Goal: Task Accomplishment & Management: Manage account settings

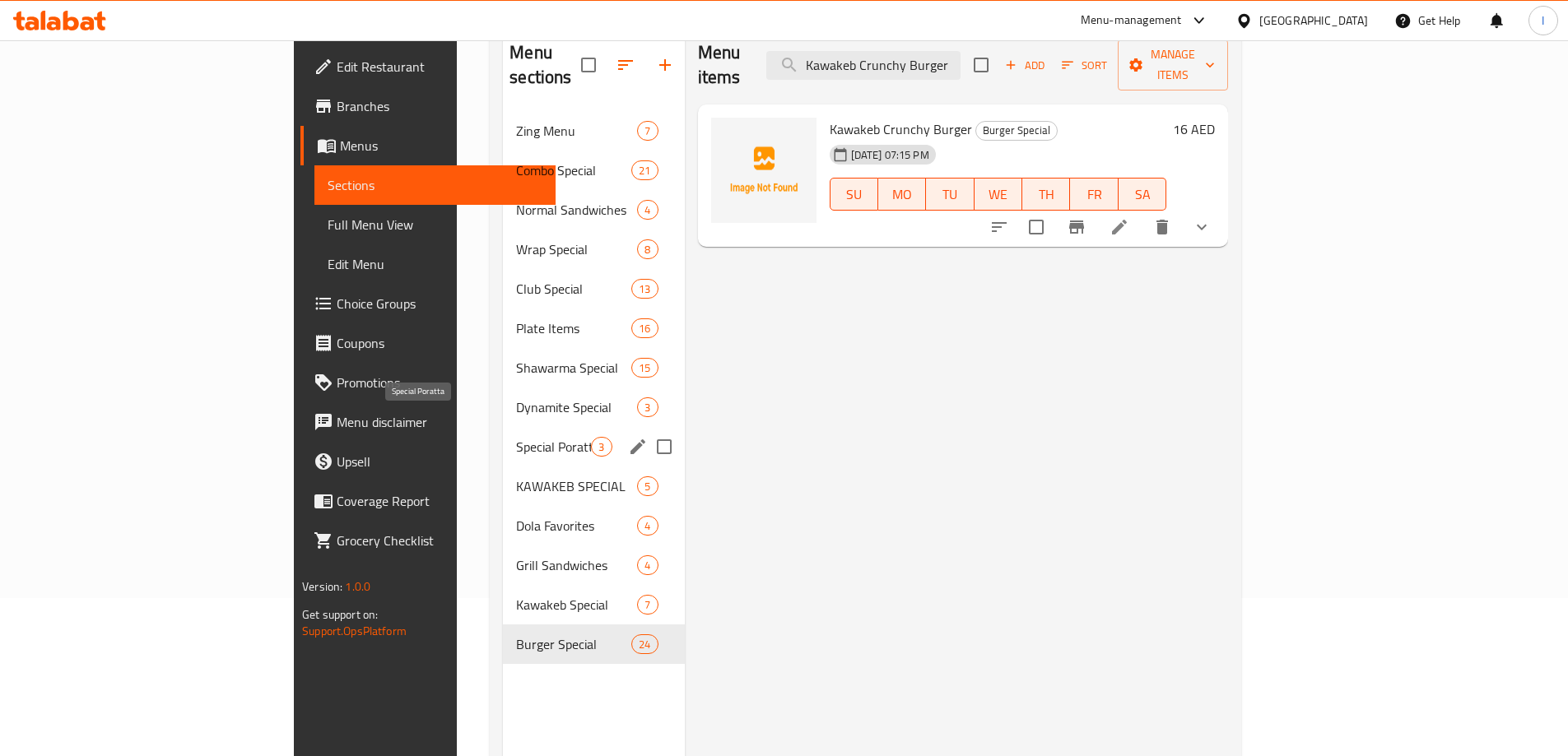
scroll to position [231, 0]
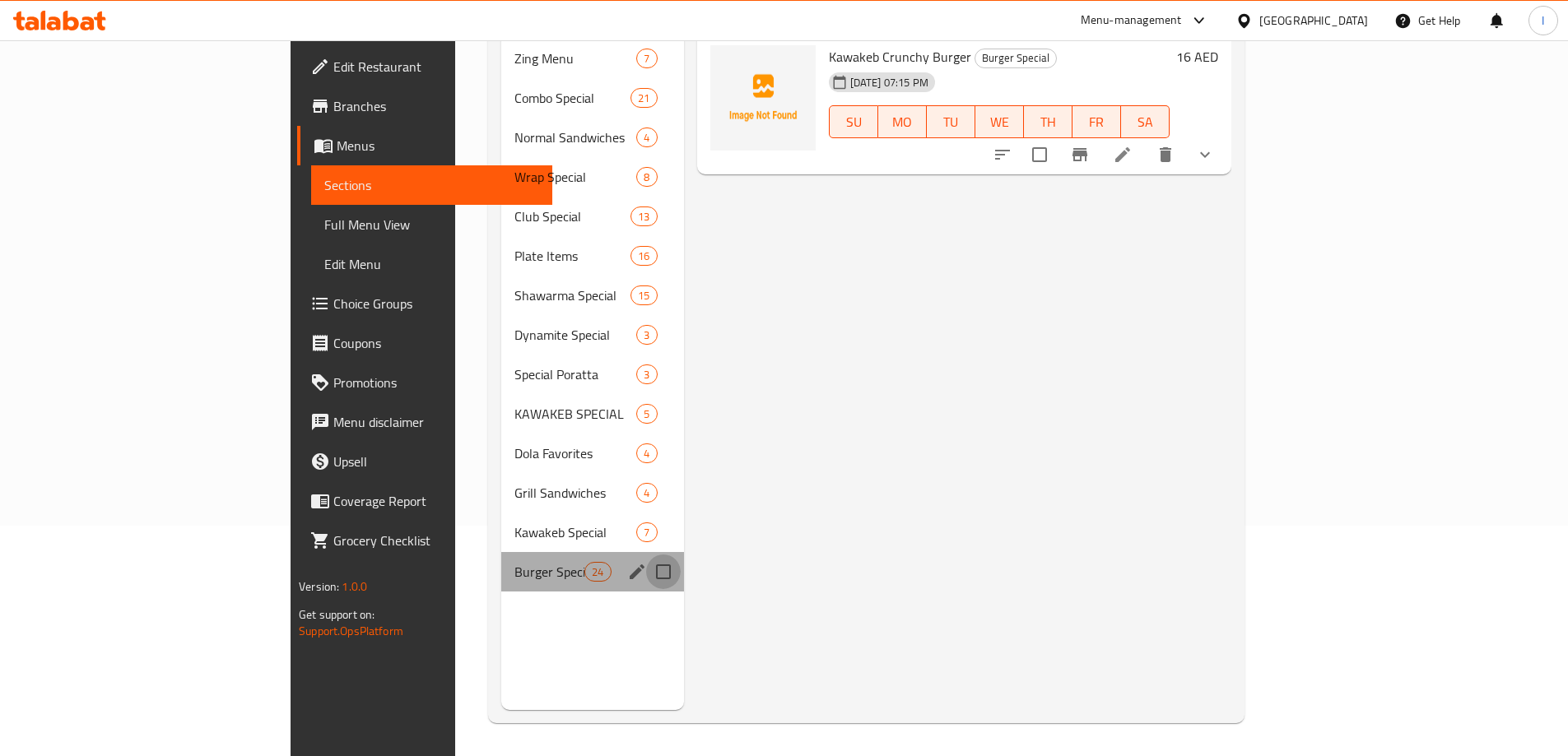
click at [646, 554] on input "Menu sections" at bounding box center [664, 571] width 34 height 34
checkbox input "true"
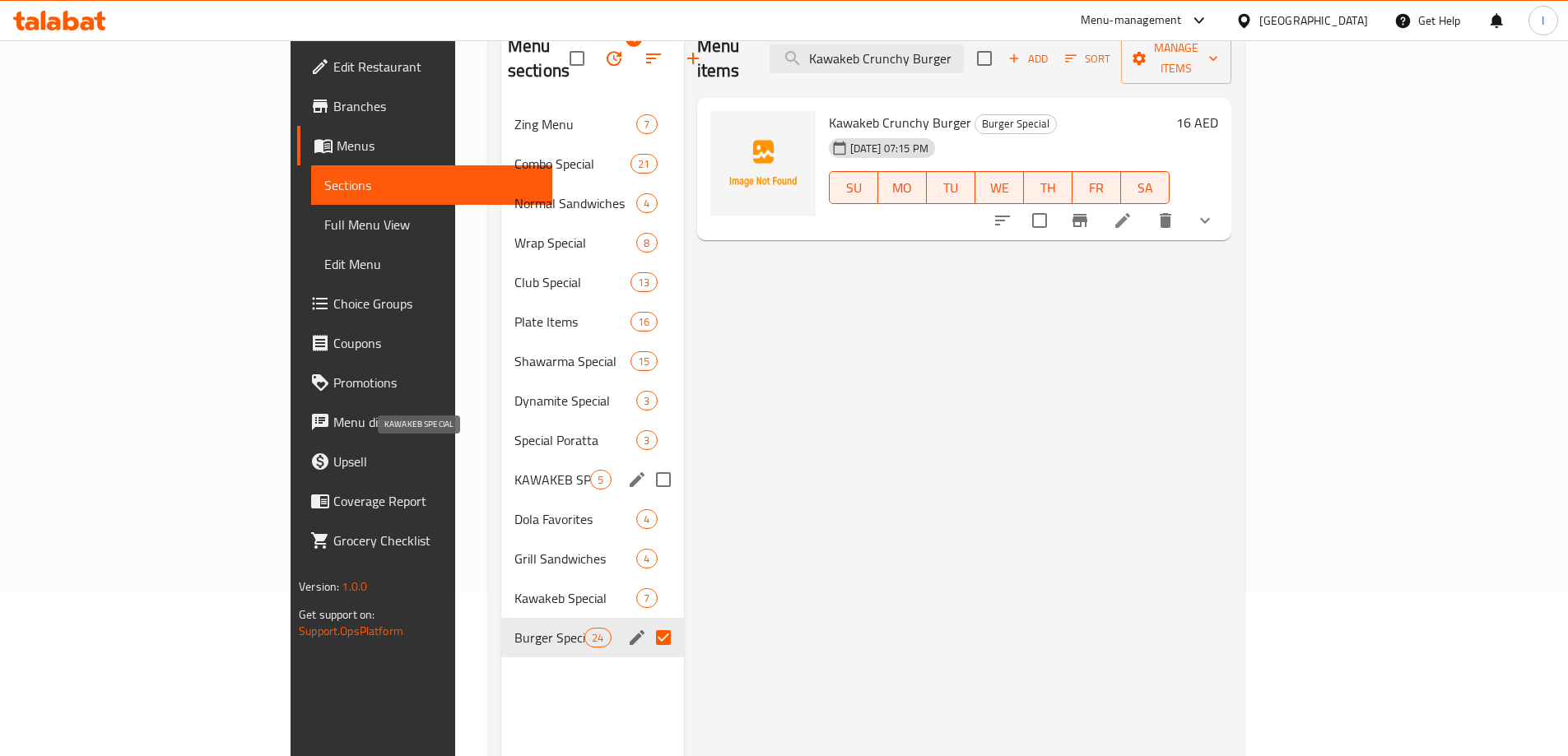
scroll to position [0, 0]
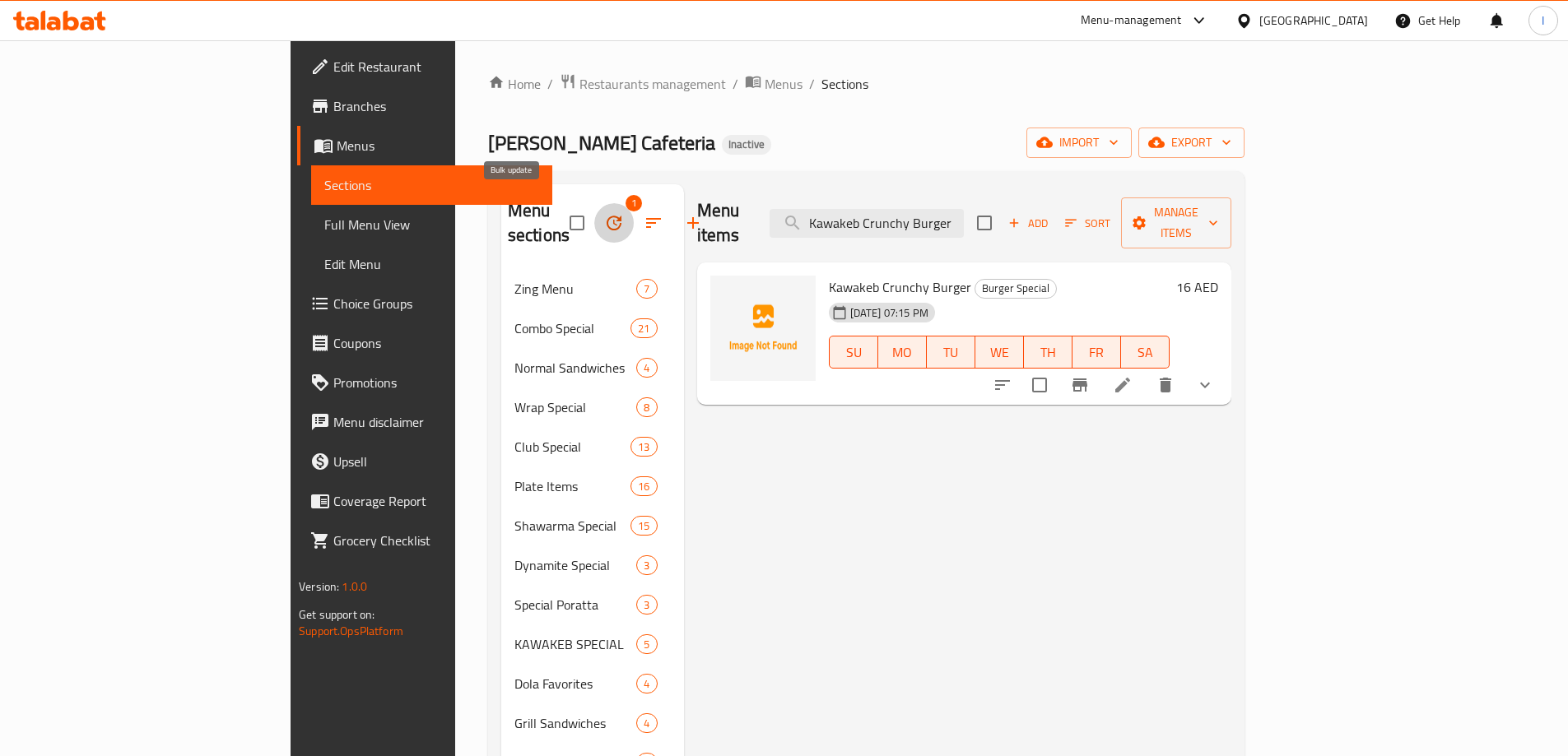
click at [604, 213] on icon "button" at bounding box center [614, 223] width 20 height 20
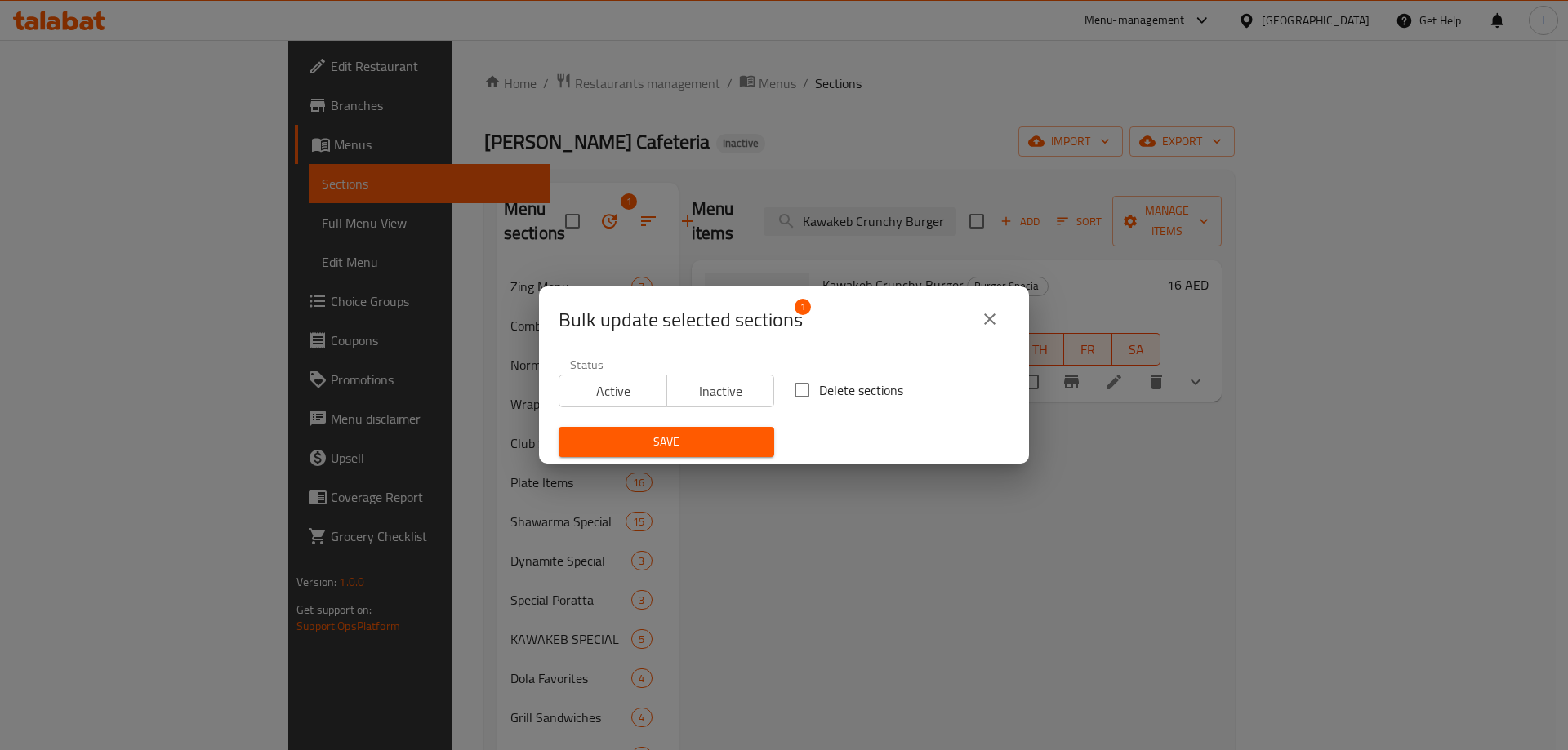
click at [823, 382] on span "Delete sections" at bounding box center [861, 391] width 84 height 20
click at [819, 382] on input "Delete sections" at bounding box center [802, 390] width 34 height 34
checkbox input "true"
click at [737, 434] on span "Save" at bounding box center [666, 442] width 190 height 21
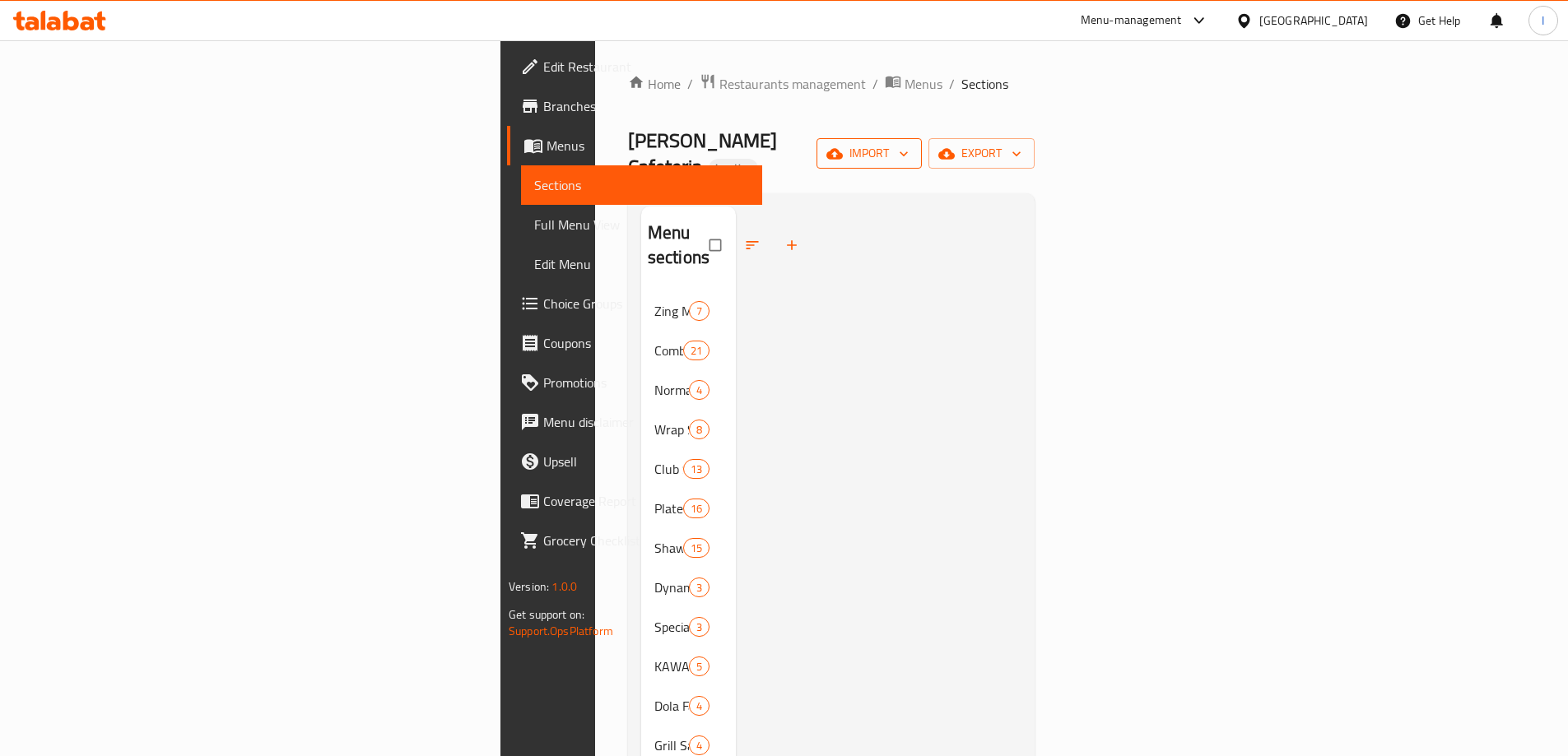
click at [909, 144] on span "import" at bounding box center [869, 153] width 79 height 21
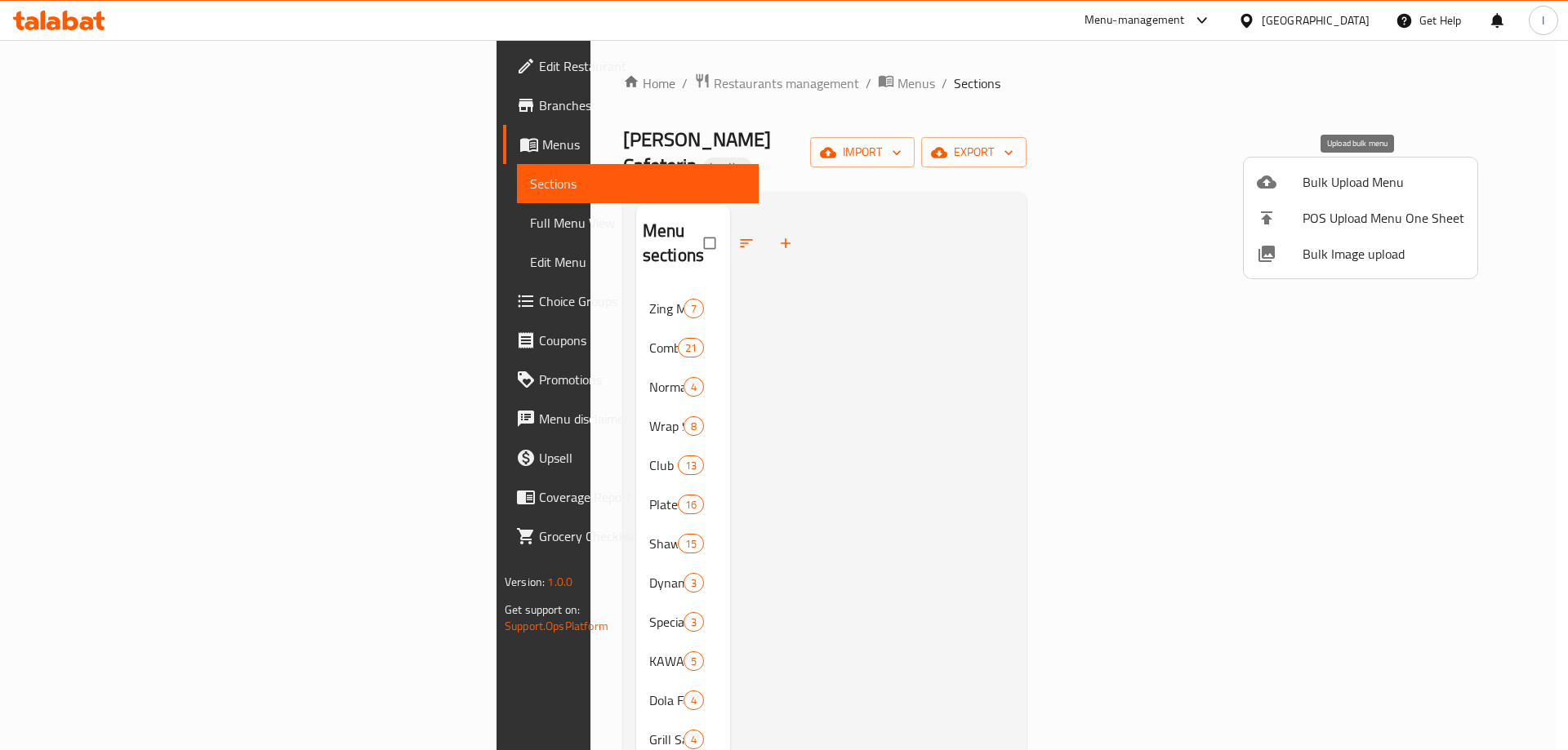
click at [1357, 197] on li "Bulk Upload Menu" at bounding box center [1360, 182] width 233 height 36
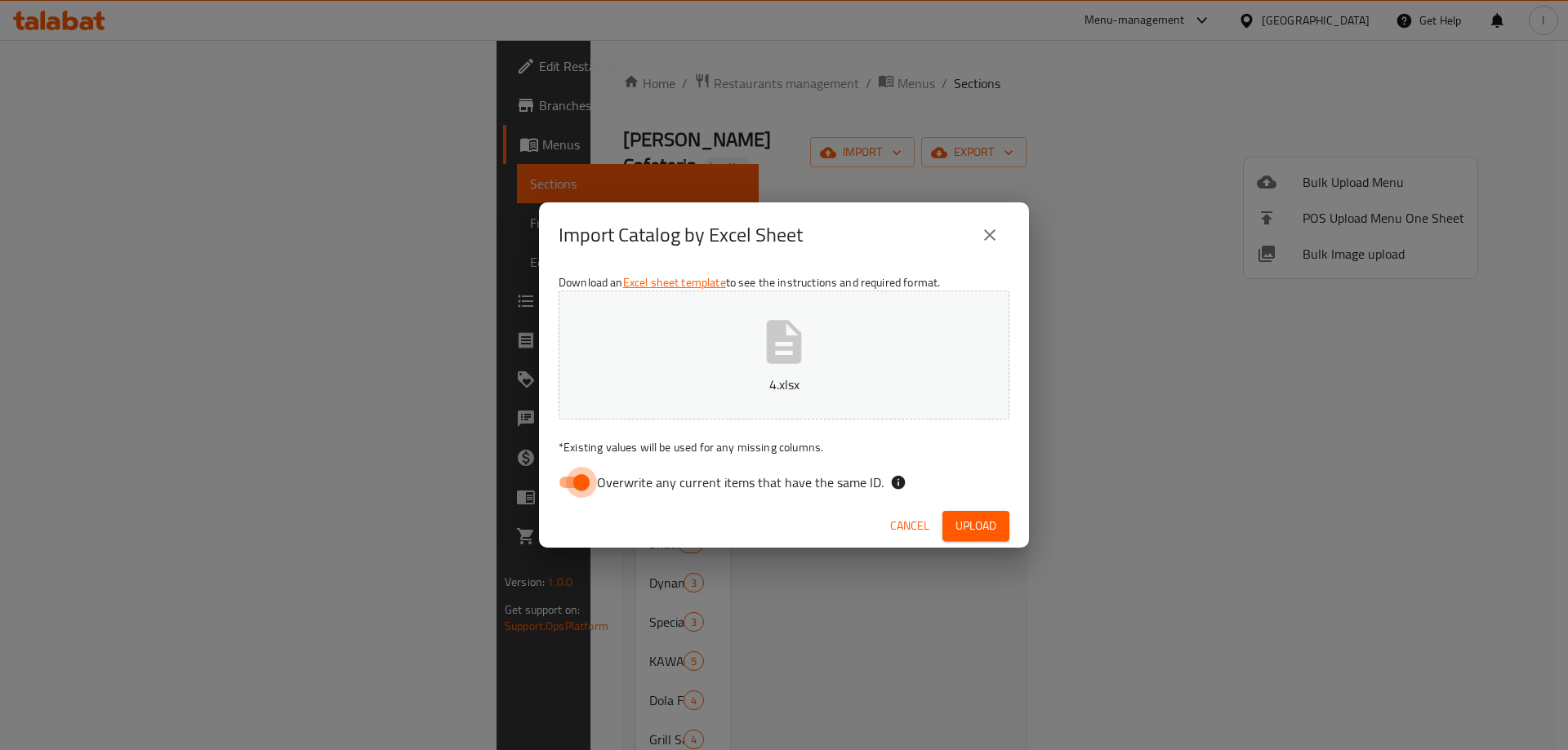
drag, startPoint x: 591, startPoint y: 490, endPoint x: 805, endPoint y: 485, distance: 214.1
click at [593, 490] on input "Overwrite any current items that have the same ID." at bounding box center [581, 482] width 93 height 31
checkbox input "false"
click at [989, 527] on span "Upload" at bounding box center [976, 526] width 41 height 21
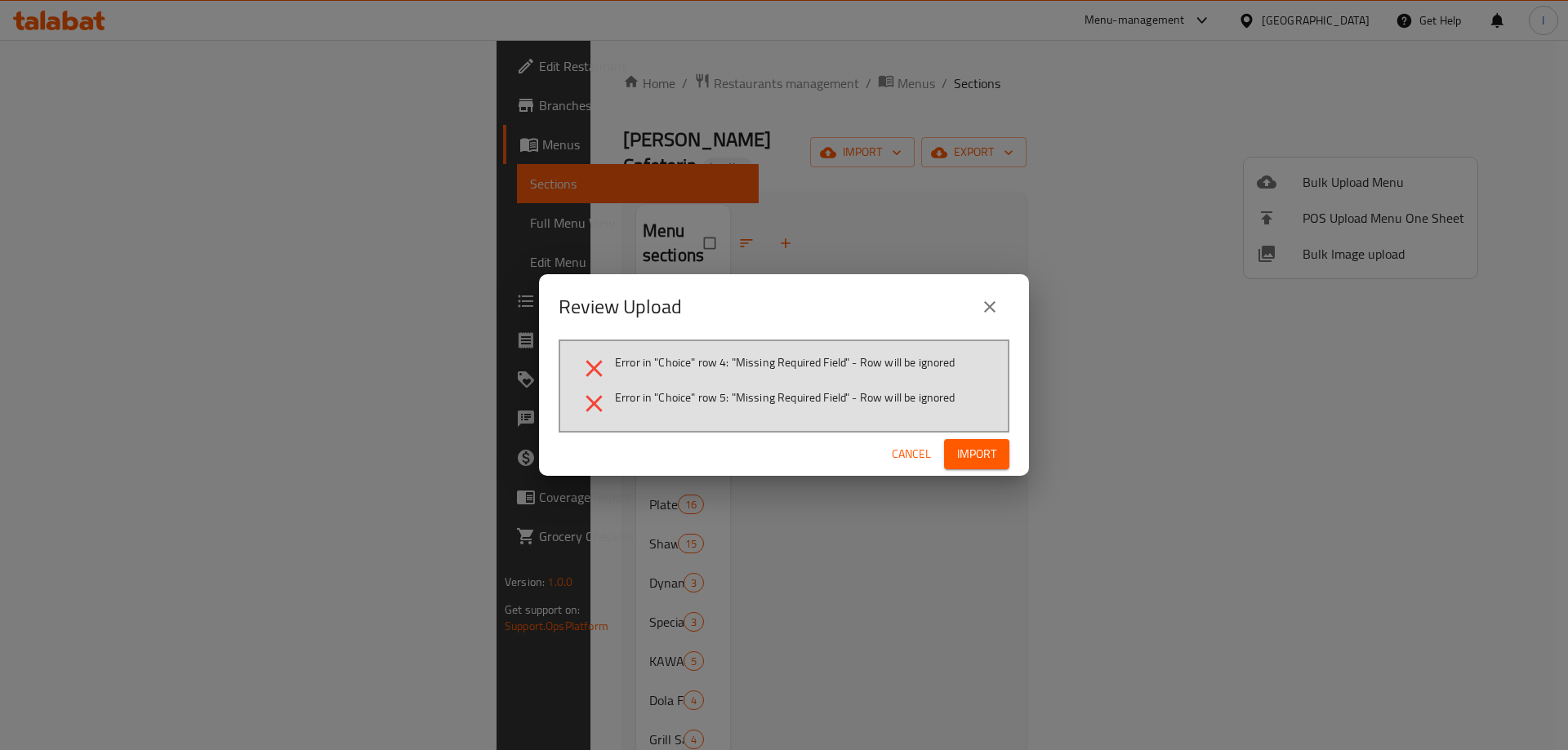
click at [896, 454] on span "Cancel" at bounding box center [911, 454] width 39 height 21
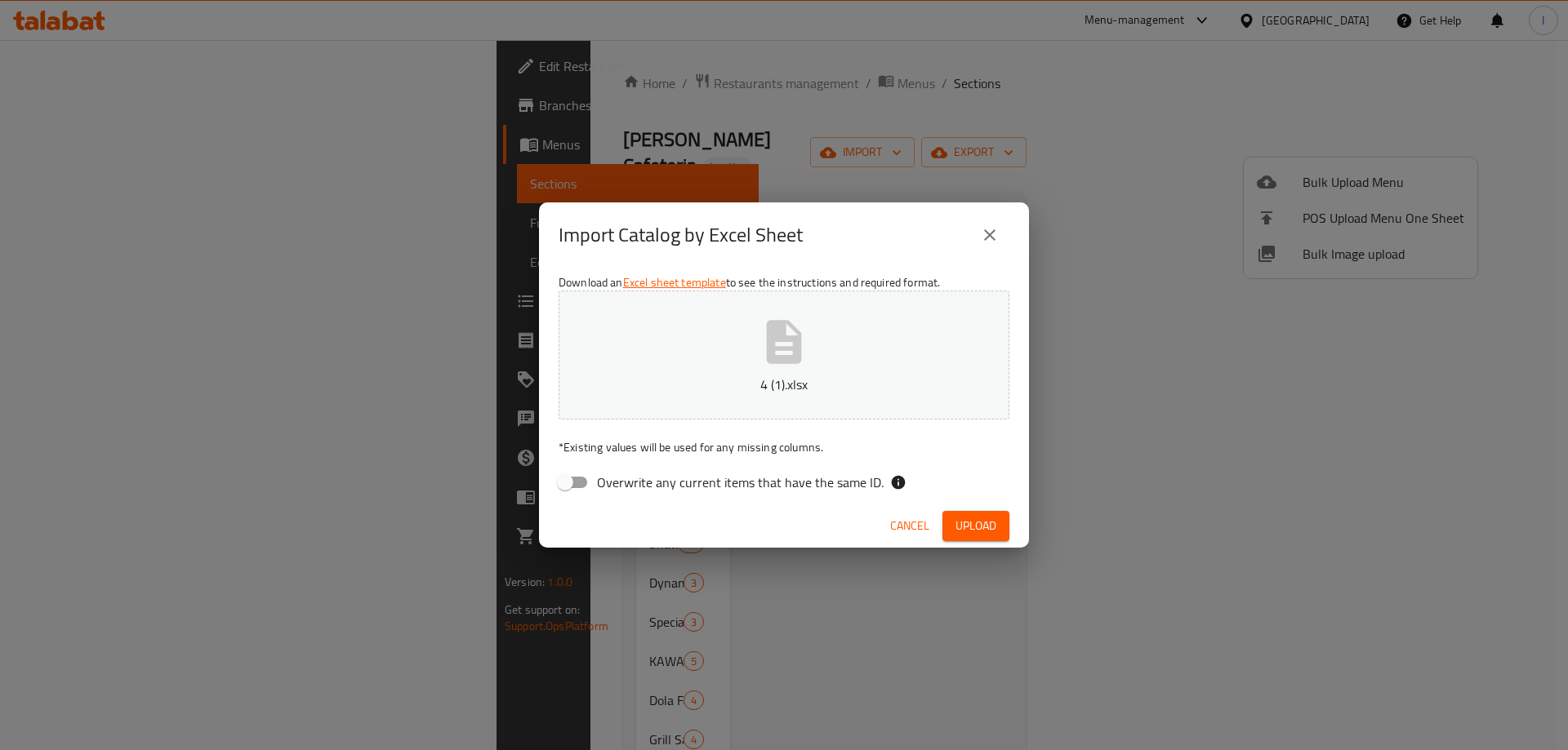
click at [973, 523] on span "Upload" at bounding box center [976, 526] width 41 height 21
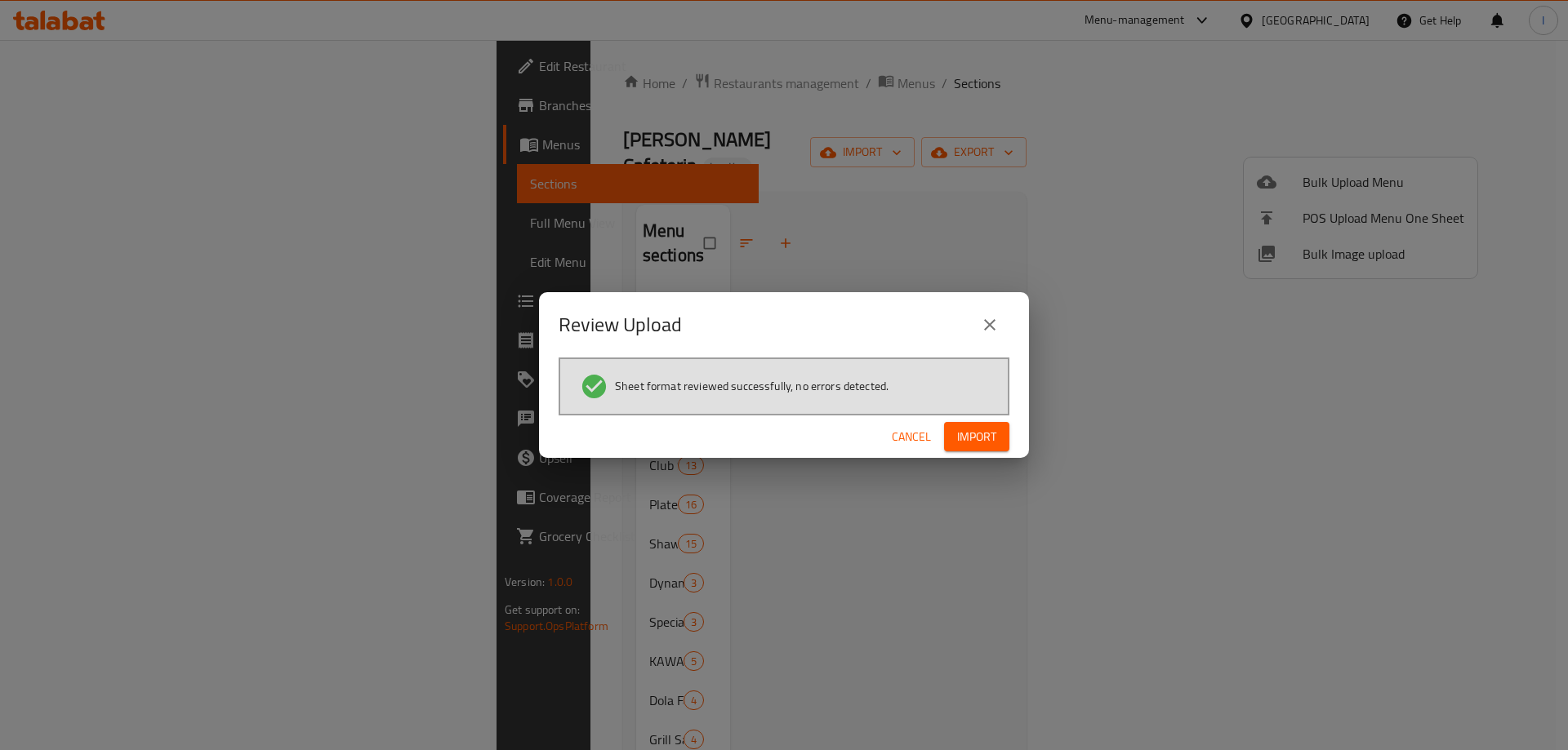
click at [970, 427] on span "Import" at bounding box center [977, 437] width 39 height 21
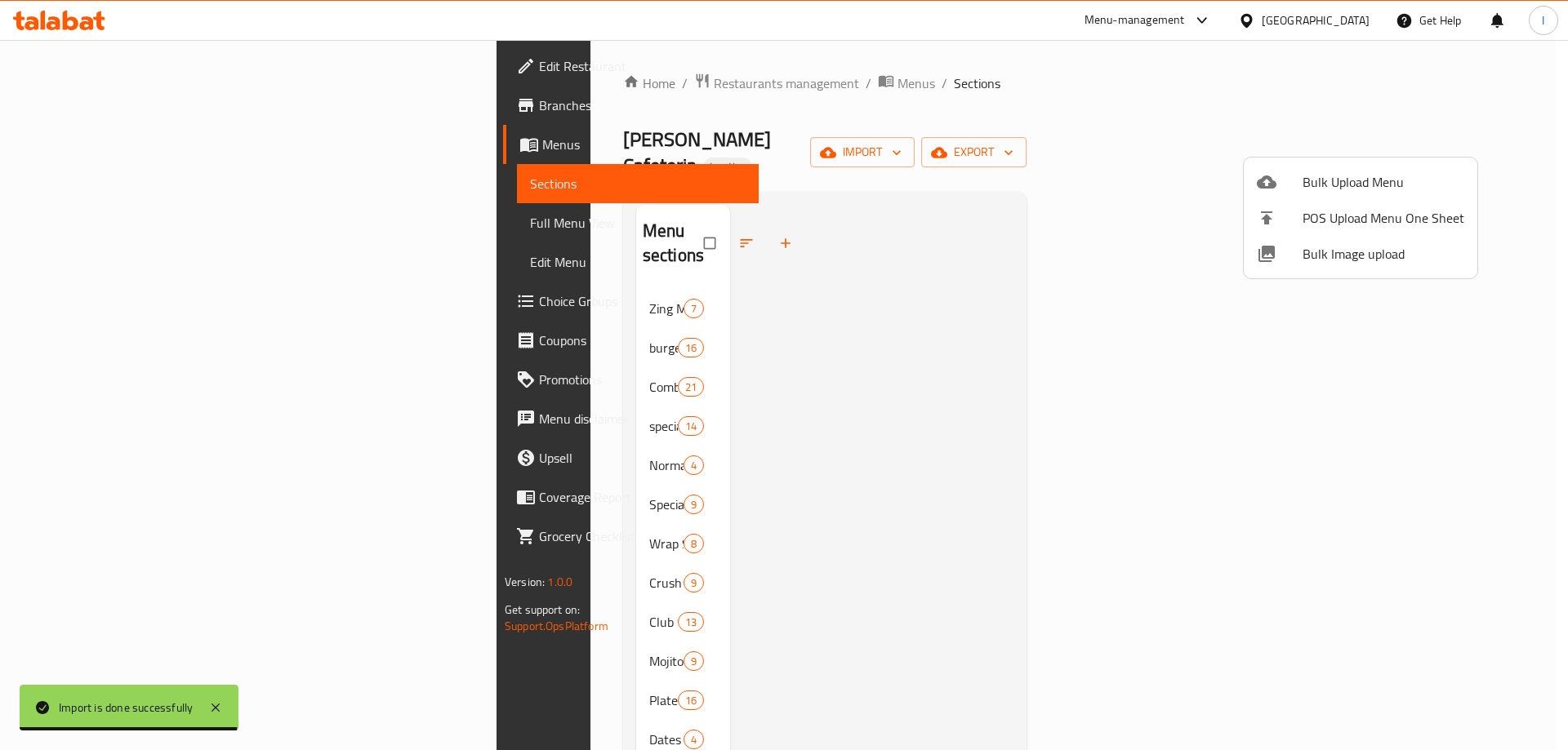
click at [949, 371] on div at bounding box center [784, 375] width 1568 height 750
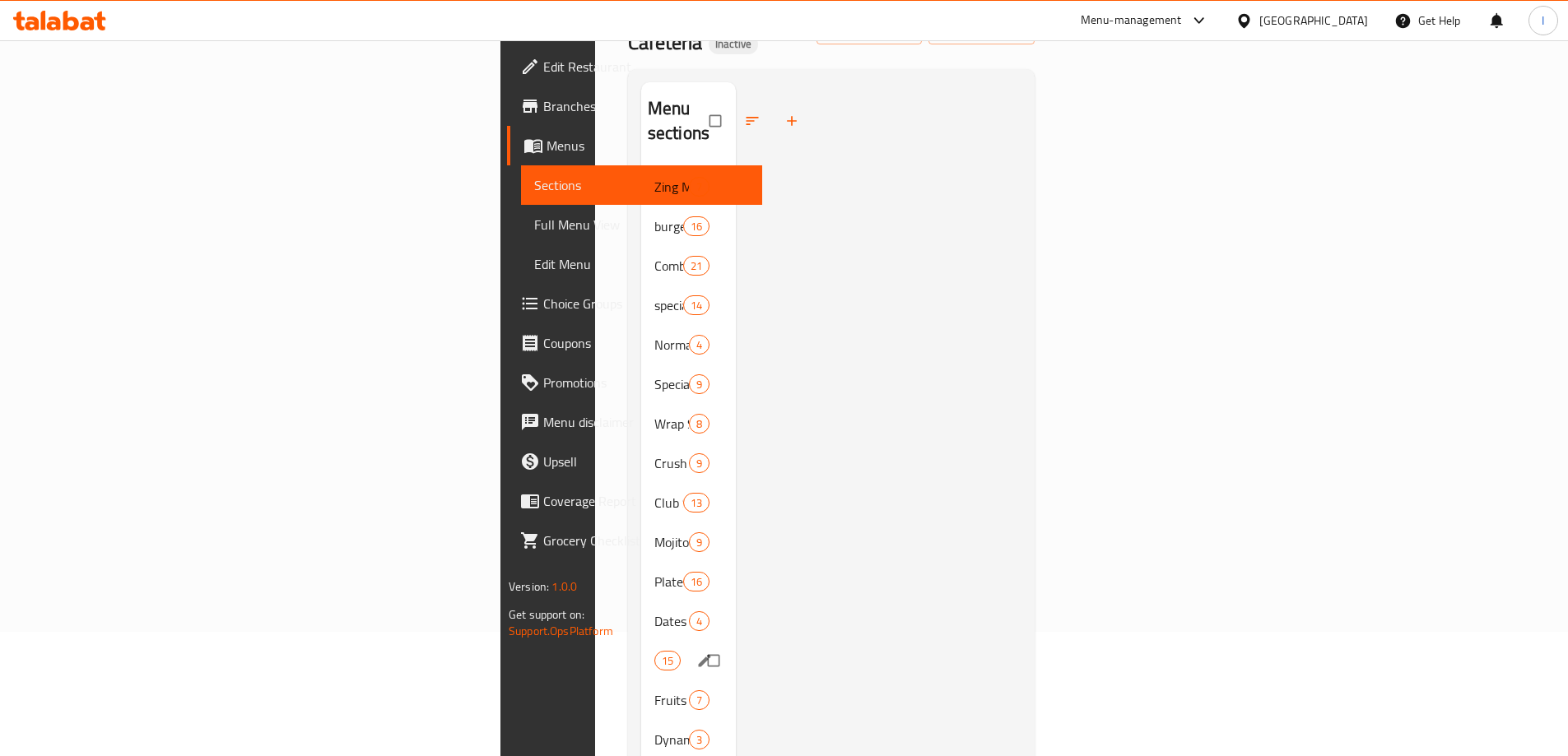
scroll to position [84, 0]
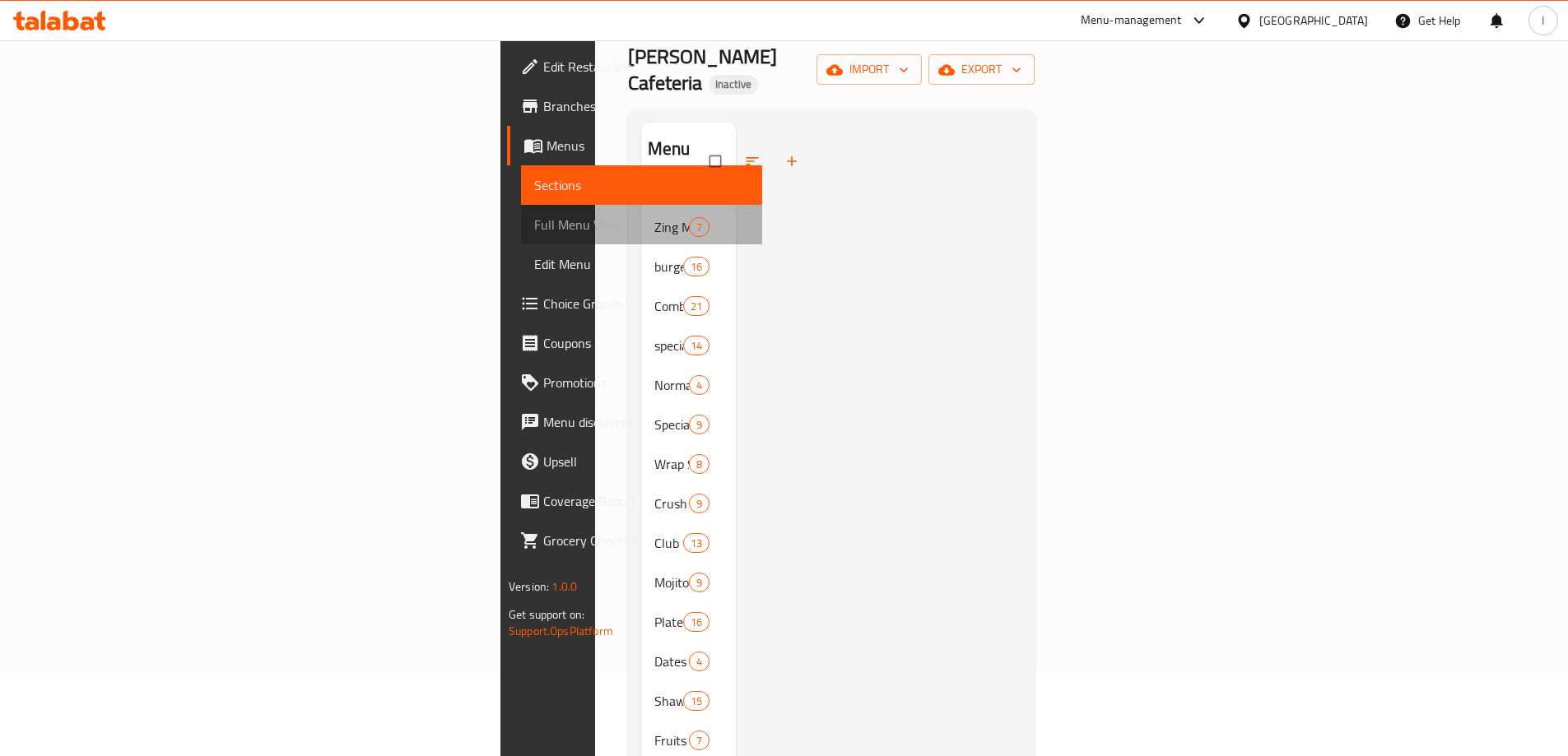
click at [535, 217] on span "Full Menu View" at bounding box center [642, 224] width 215 height 20
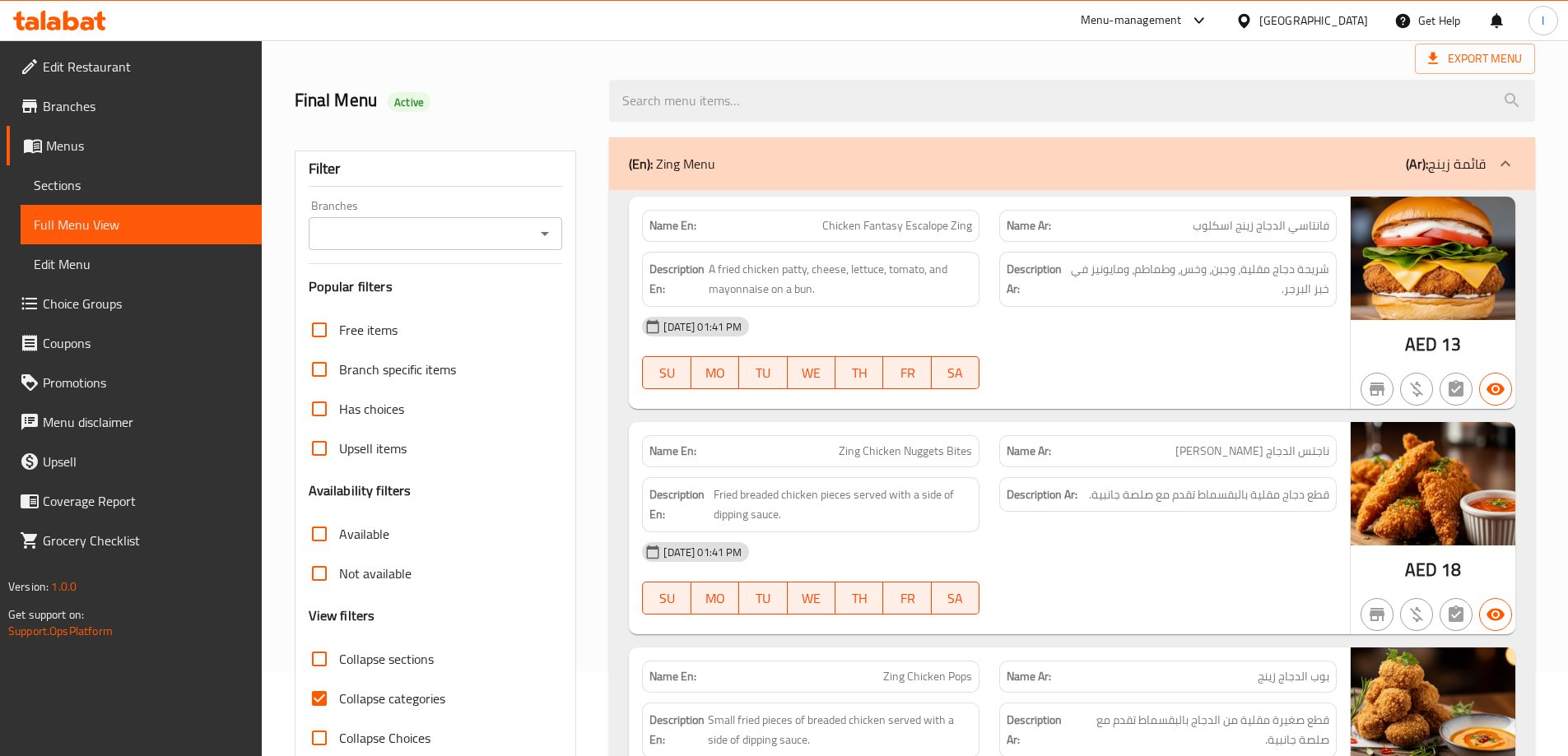
click at [364, 695] on span "Collapse categories" at bounding box center [392, 698] width 106 height 20
click at [339, 695] on input "Collapse categories" at bounding box center [319, 698] width 40 height 40
checkbox input "false"
click at [868, 71] on div at bounding box center [1072, 101] width 946 height 61
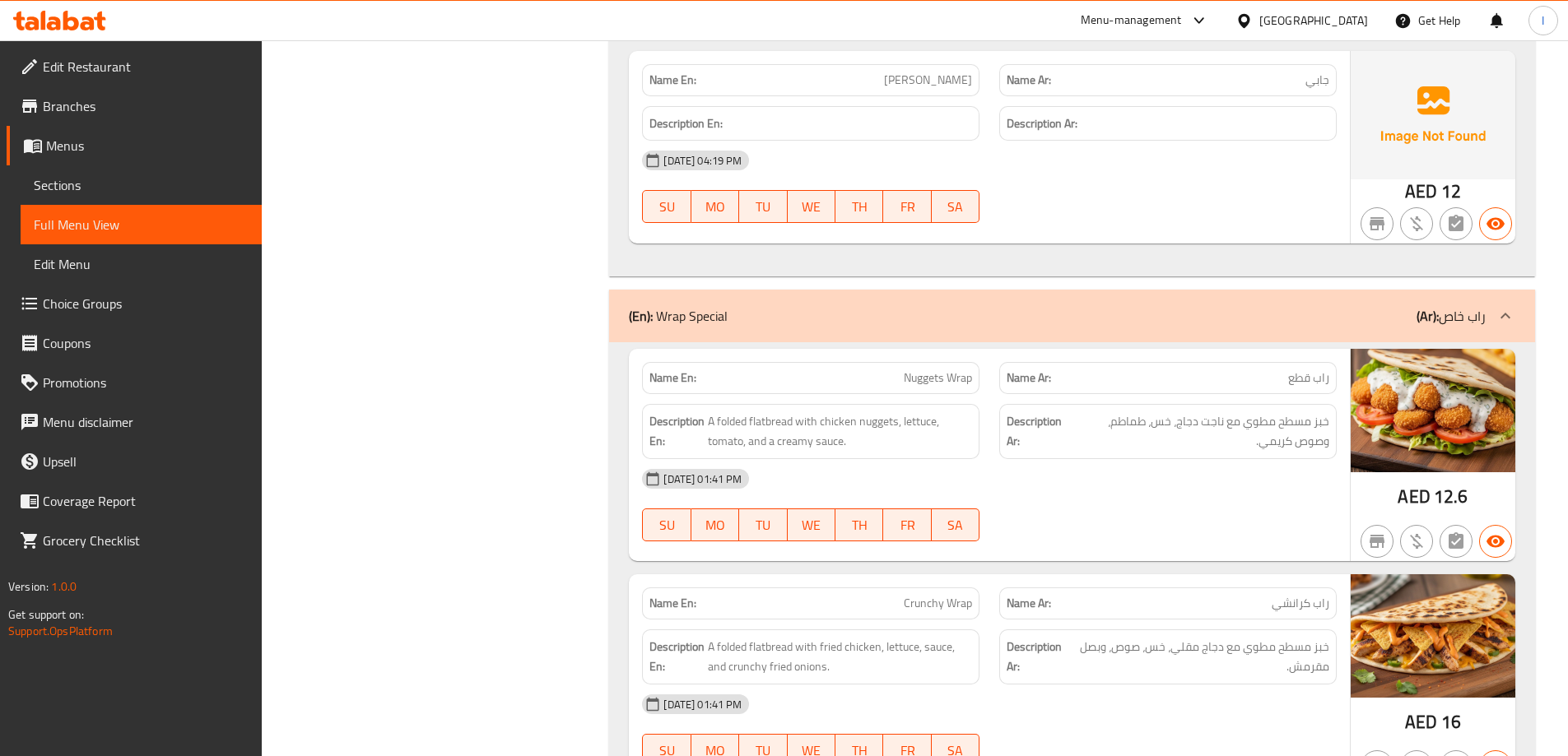
drag, startPoint x: 931, startPoint y: 379, endPoint x: 977, endPoint y: 396, distance: 49.0
copy span "Nuggets Wrap"
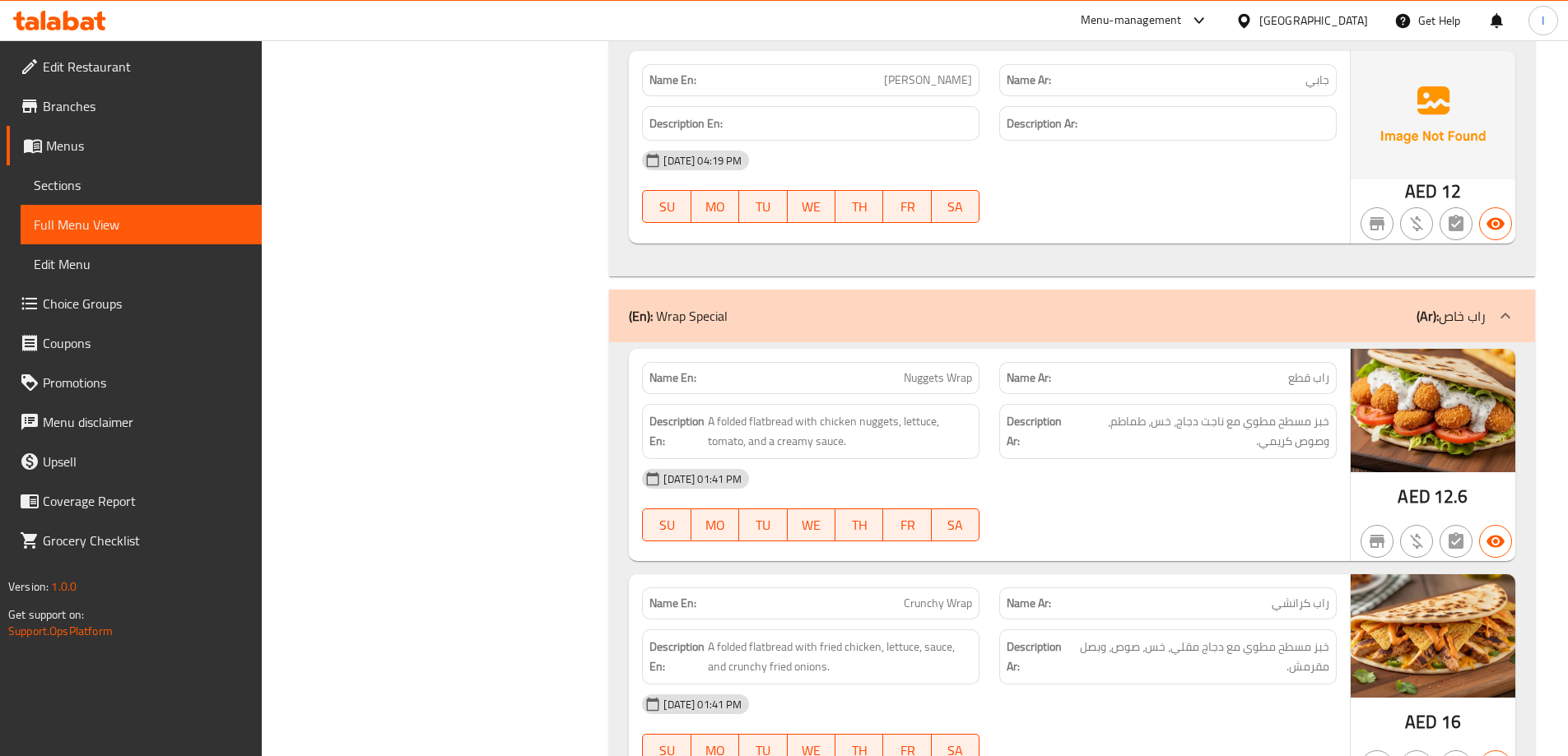
scroll to position [22479, 0]
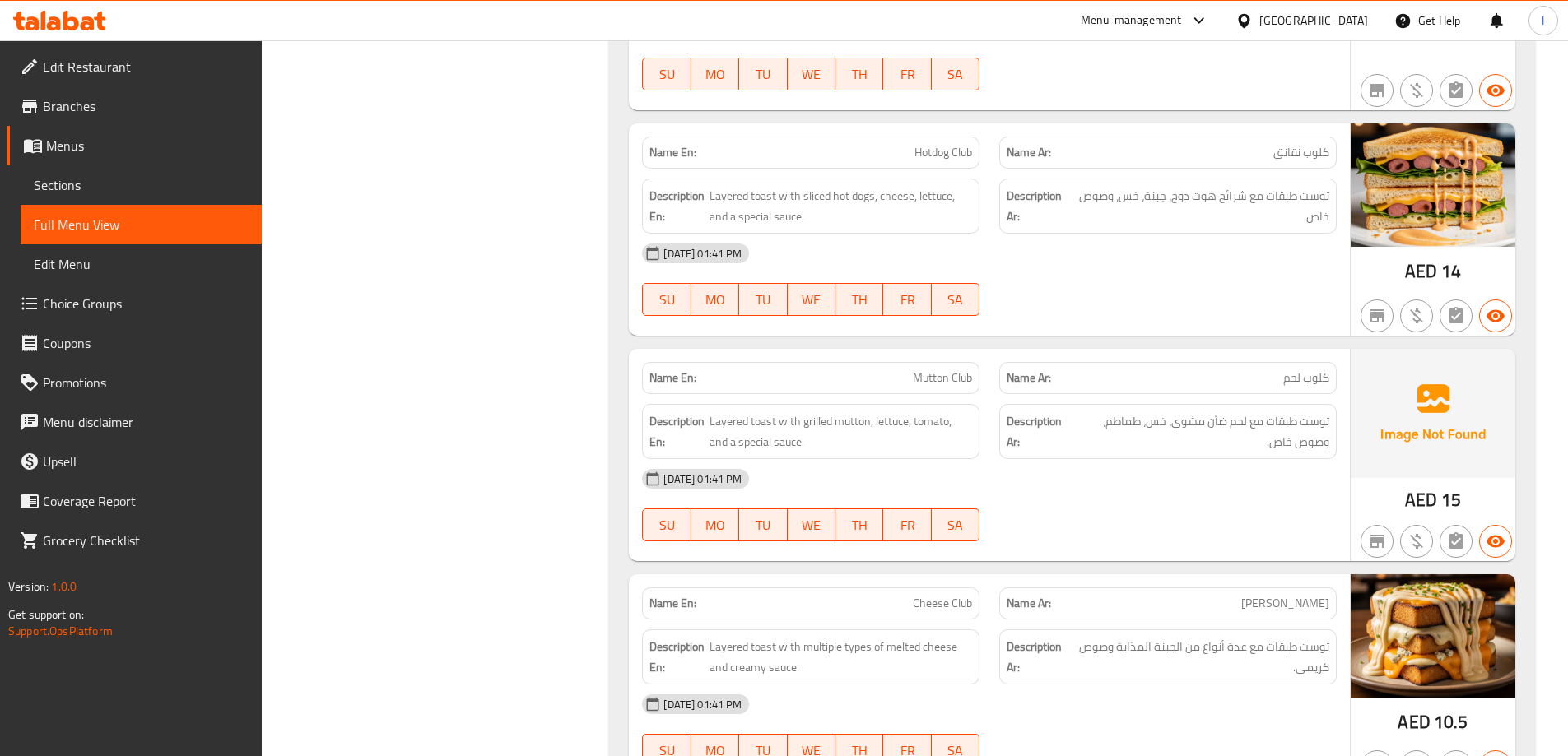
drag, startPoint x: 953, startPoint y: 368, endPoint x: 996, endPoint y: 396, distance: 51.3
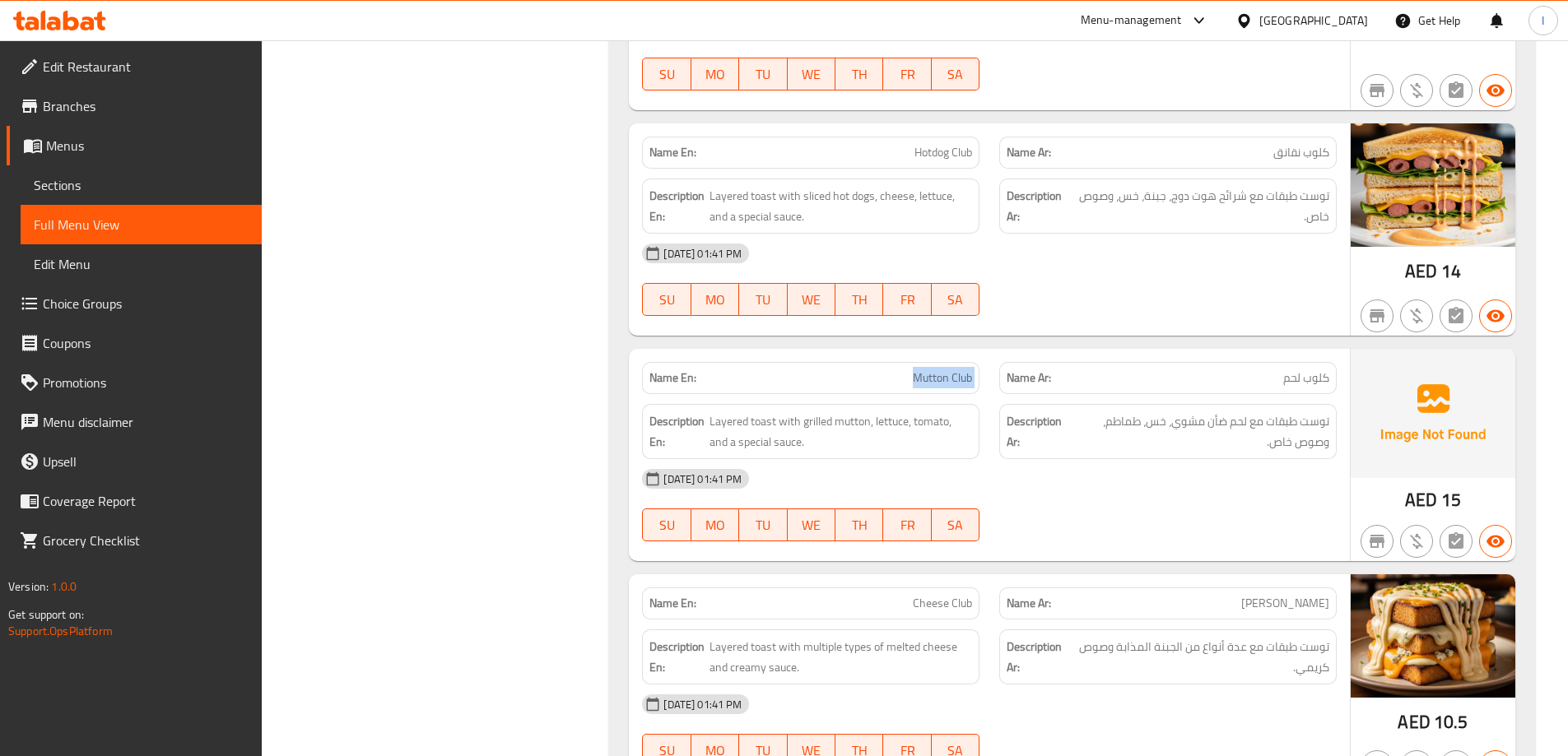
copy span "Mutton Club"
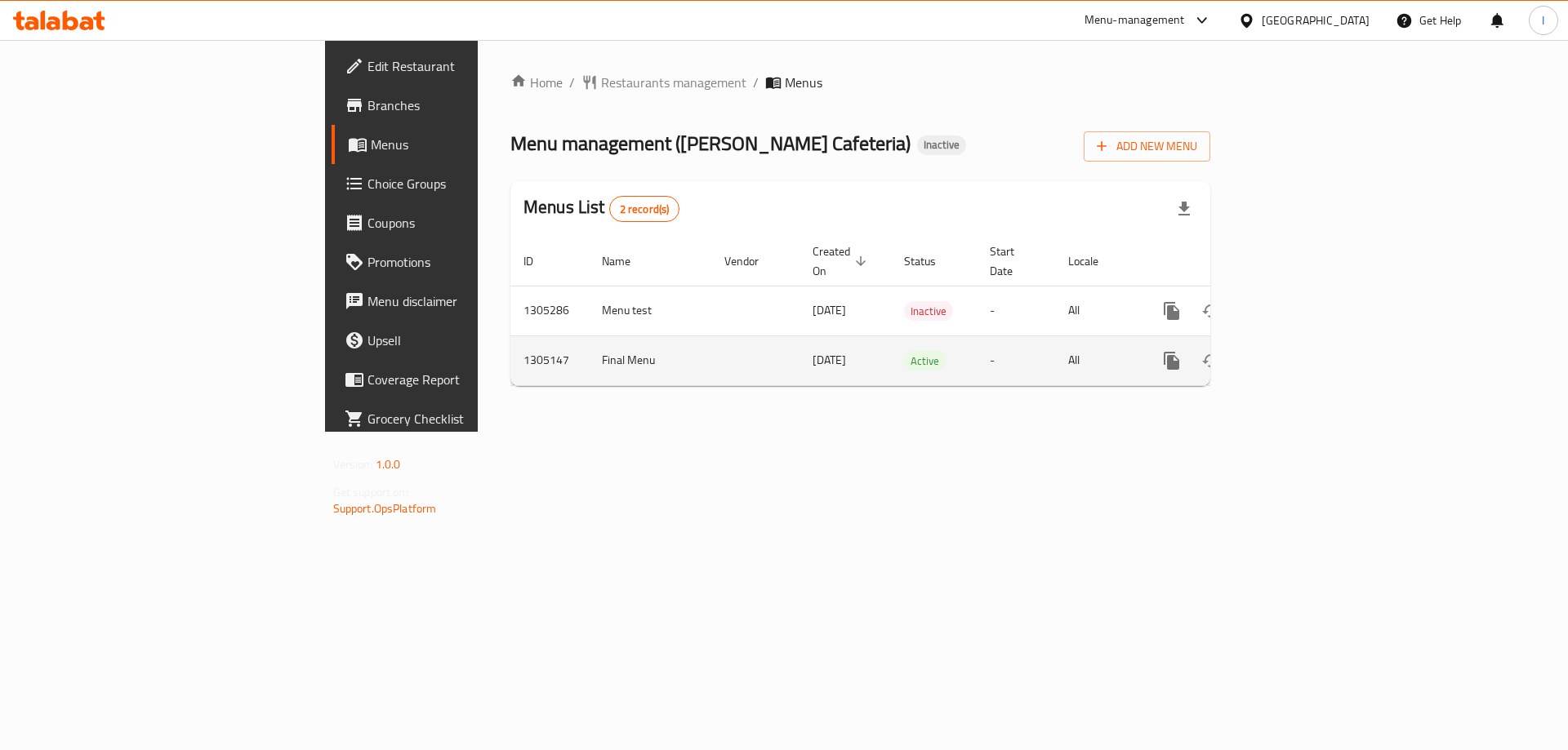
click at [1300, 351] on icon "enhanced table" at bounding box center [1290, 361] width 20 height 20
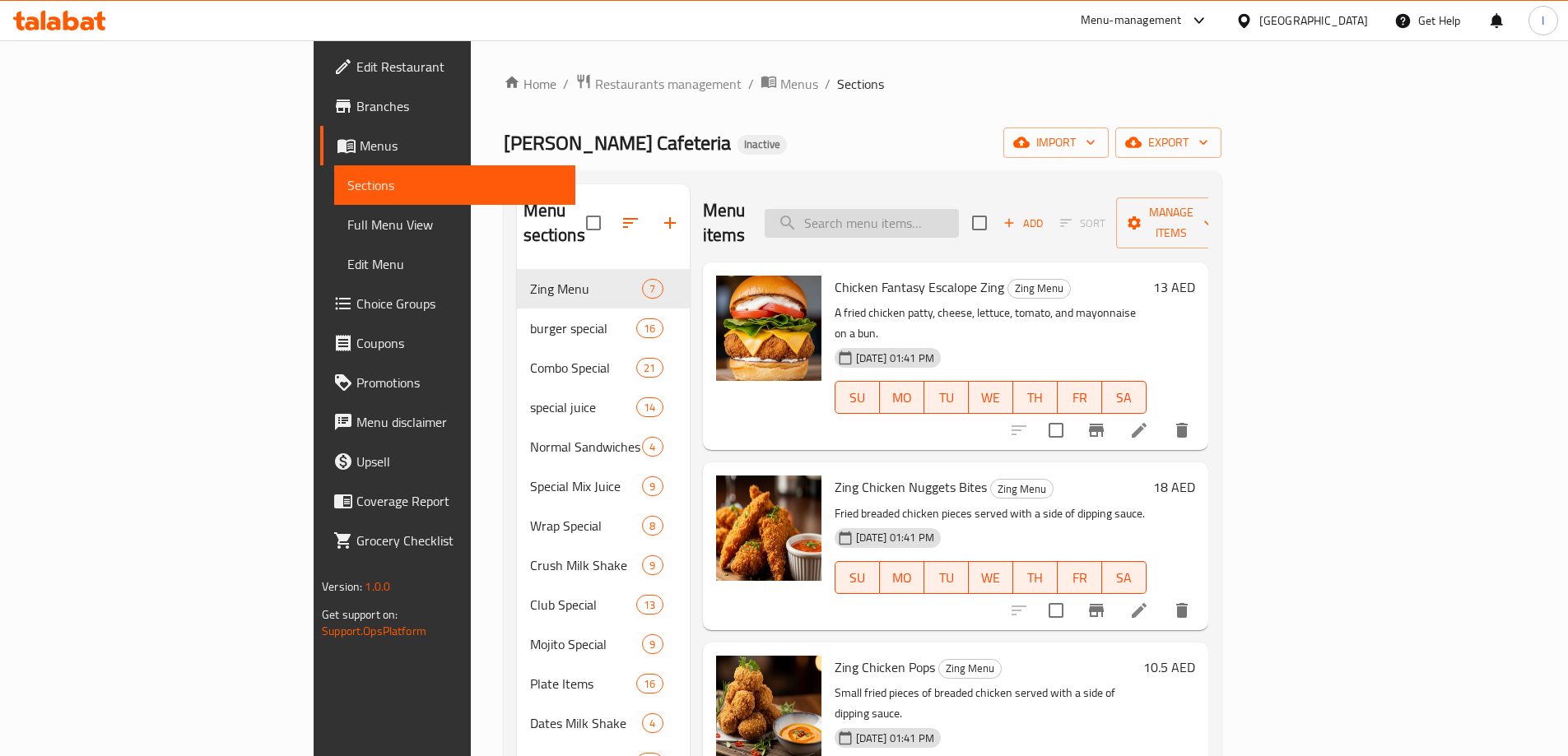
click at [959, 213] on input "search" at bounding box center [861, 223] width 194 height 29
paste input "Nuggets Wrap"
type input "Nuggets Wrap"
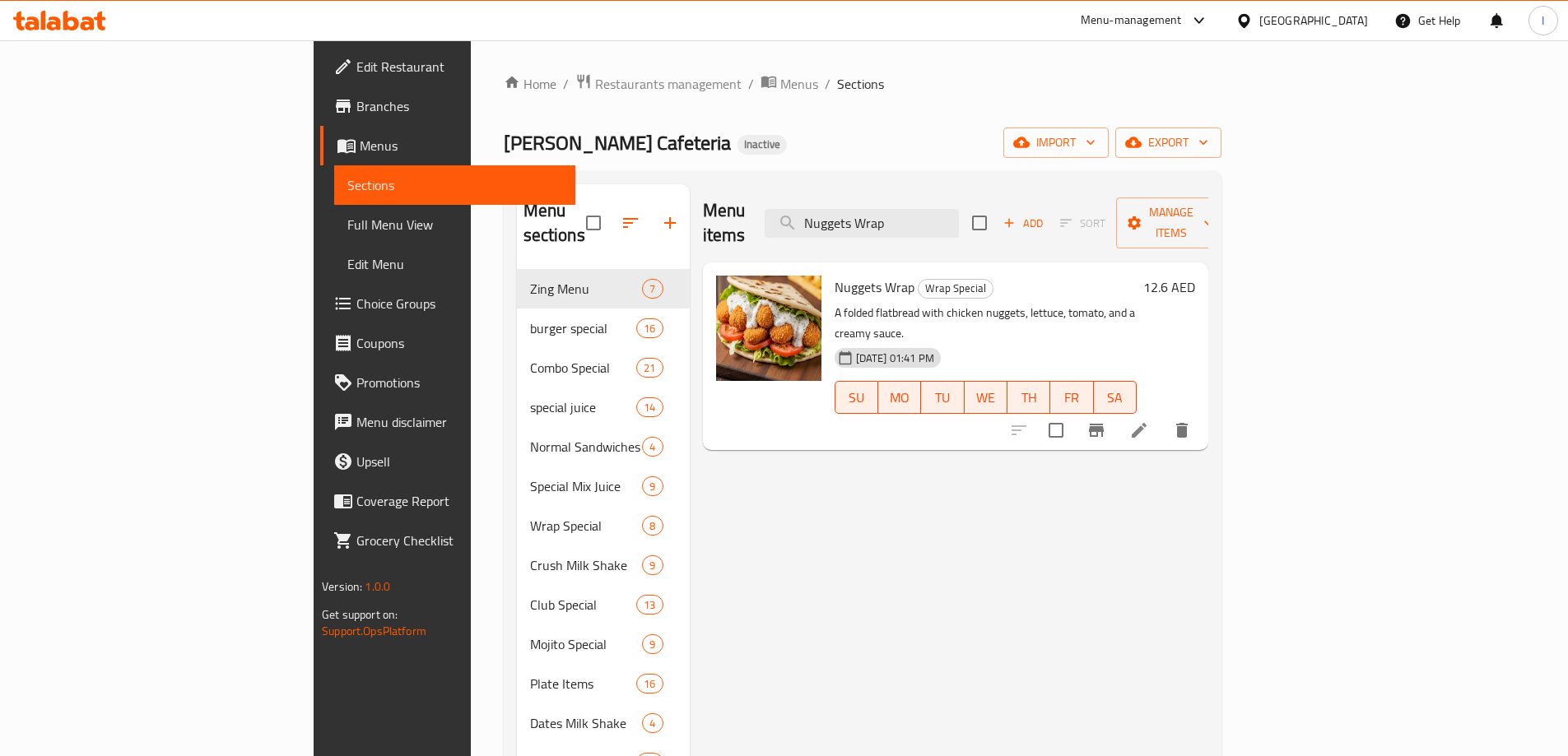
click at [1162, 415] on li at bounding box center [1139, 430] width 46 height 30
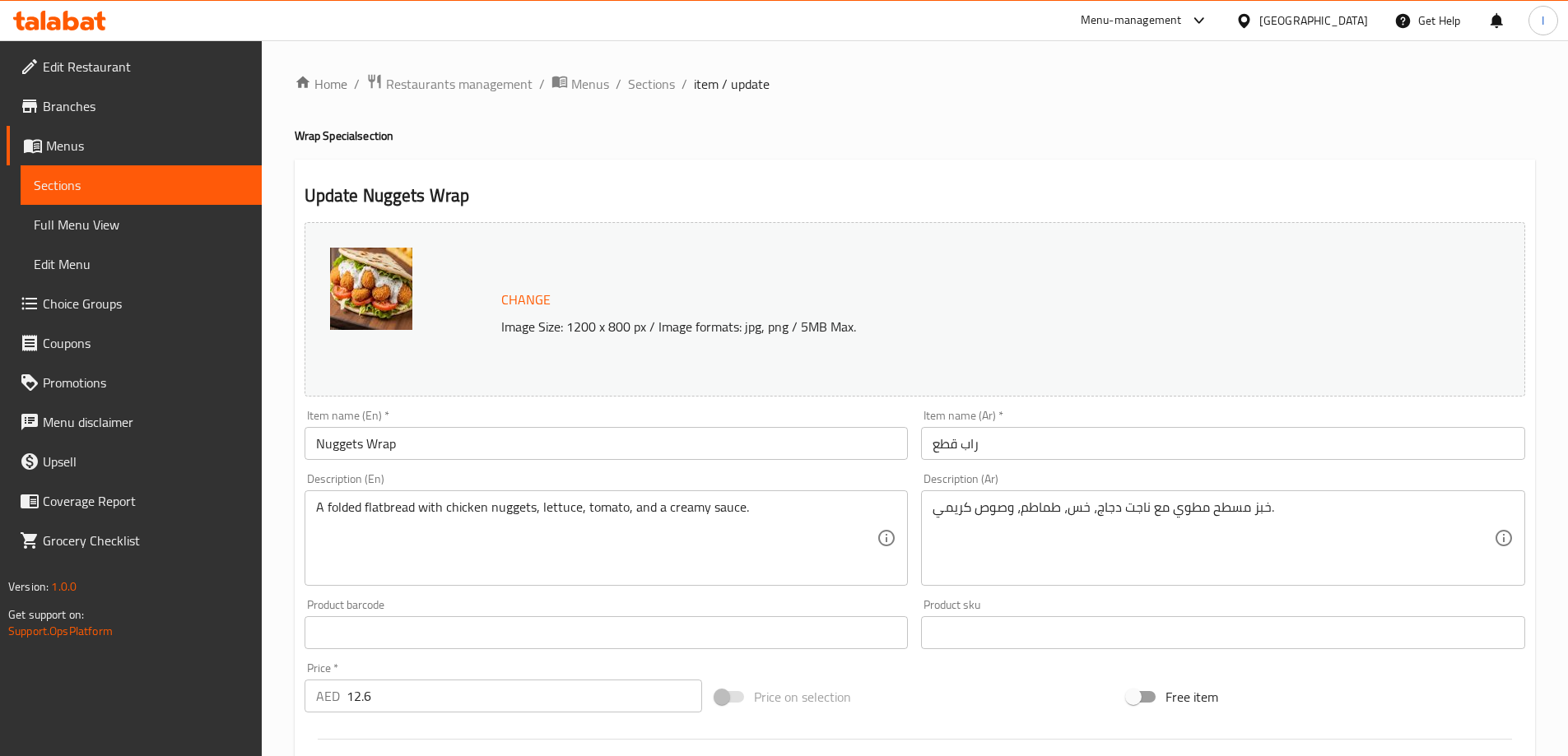
click at [1219, 449] on input "راب قطع" at bounding box center [1224, 443] width 604 height 33
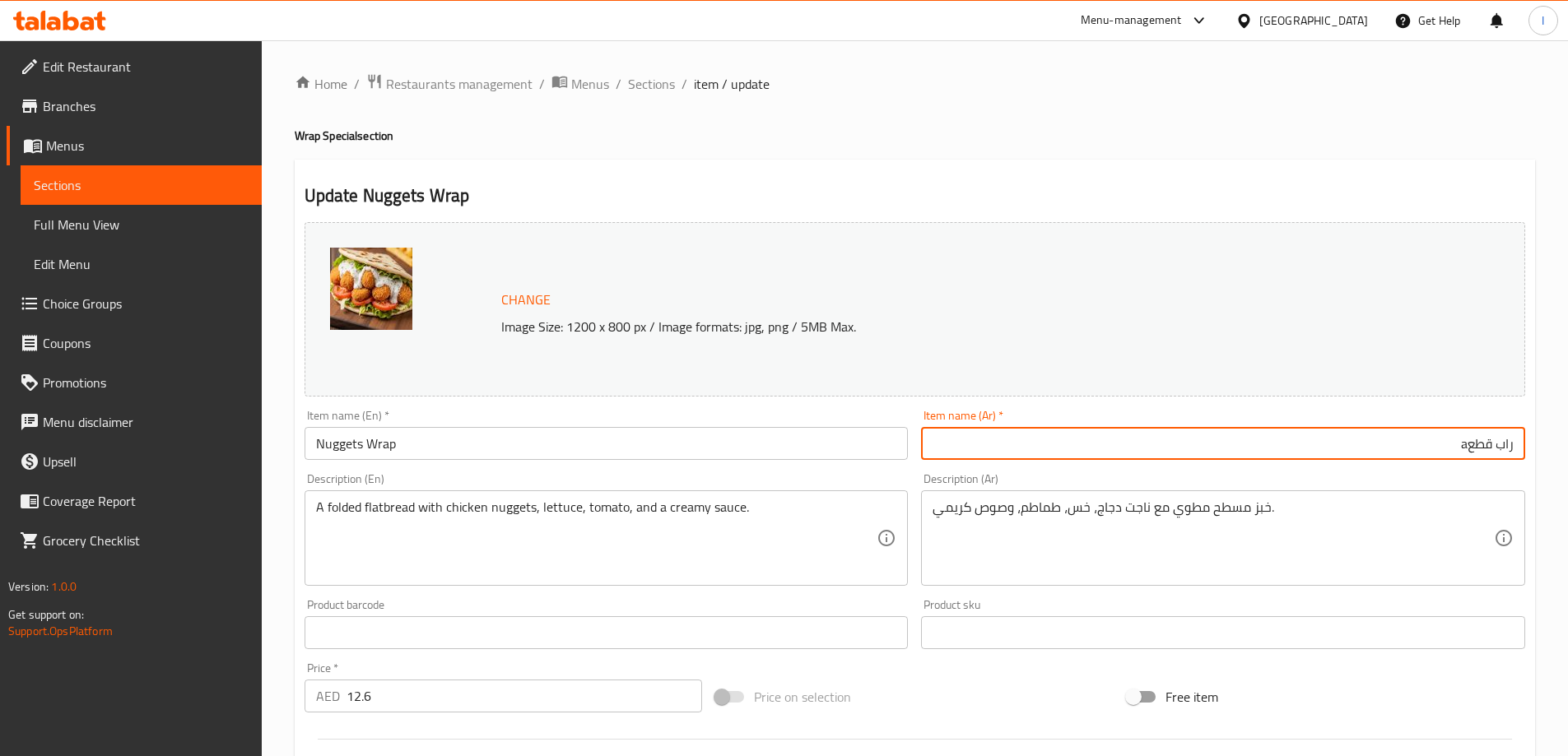
click at [1477, 450] on input "راب قطعa" at bounding box center [1224, 443] width 604 height 33
click at [1478, 450] on input "راب قطعa" at bounding box center [1224, 443] width 604 height 33
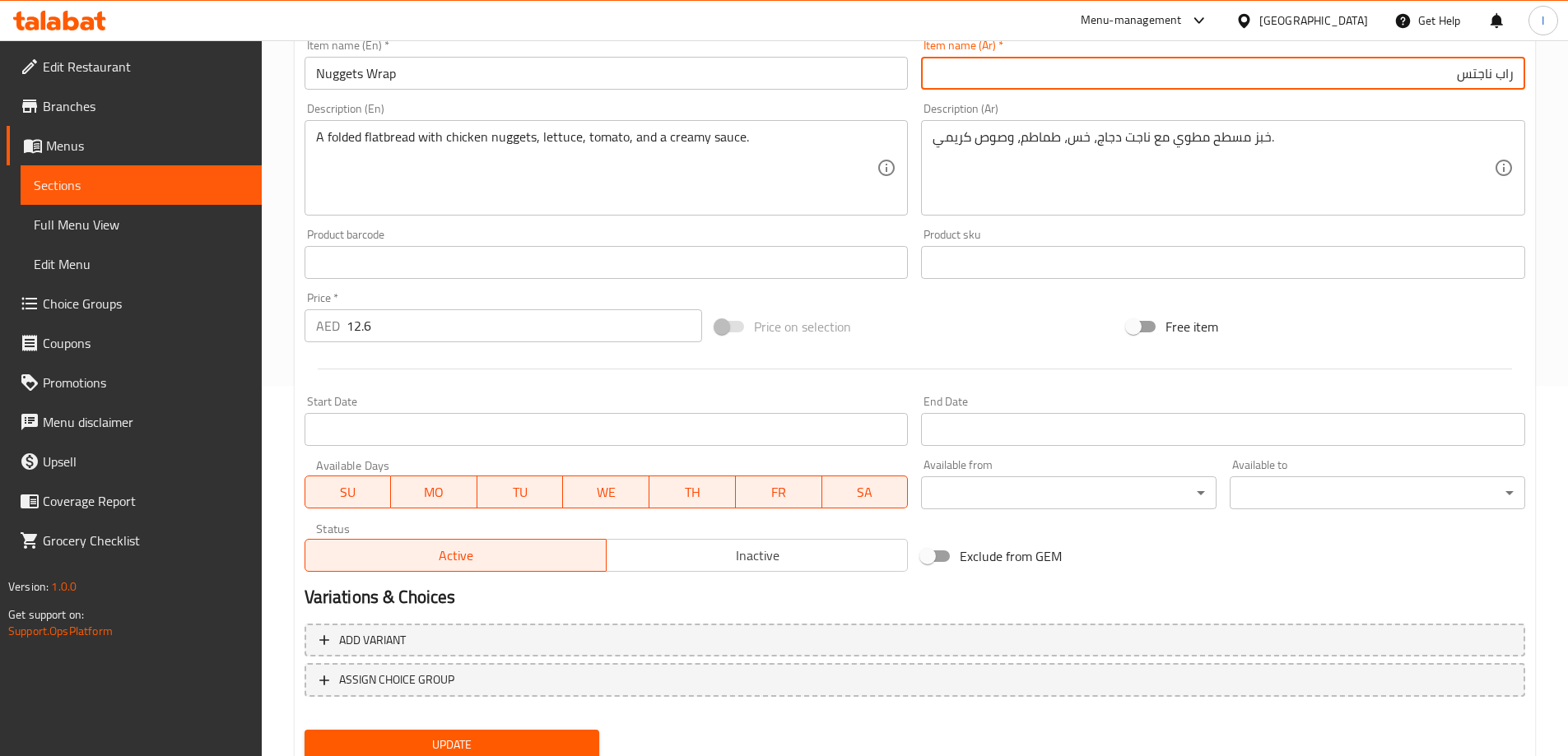
scroll to position [431, 0]
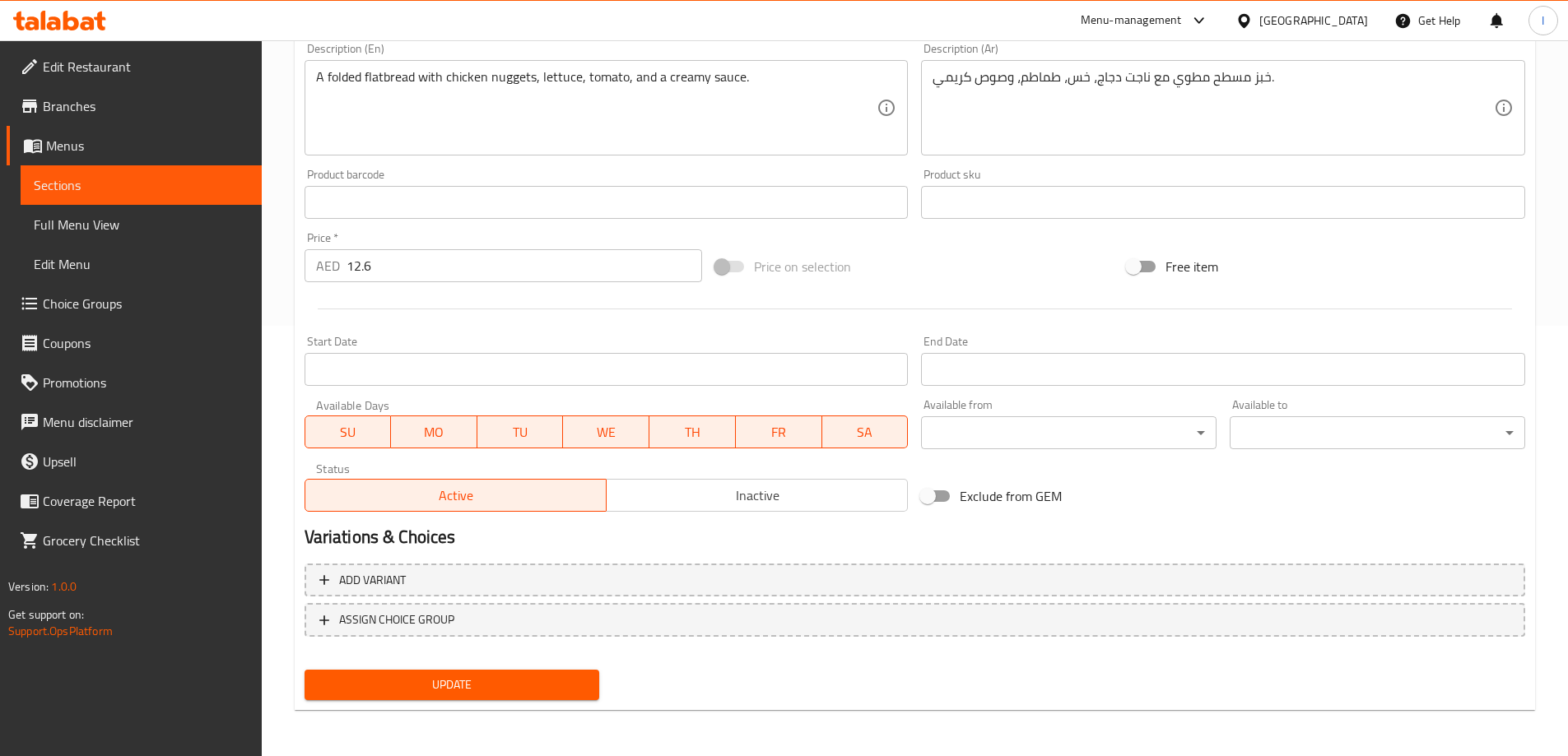
type input "راب ناجتس"
click at [545, 702] on div "Update" at bounding box center [453, 685] width 308 height 43
click at [546, 696] on button "Update" at bounding box center [453, 685] width 296 height 31
drag, startPoint x: 213, startPoint y: 204, endPoint x: 208, endPoint y: 194, distance: 11.2
click at [212, 204] on link "Sections" at bounding box center [142, 186] width 242 height 40
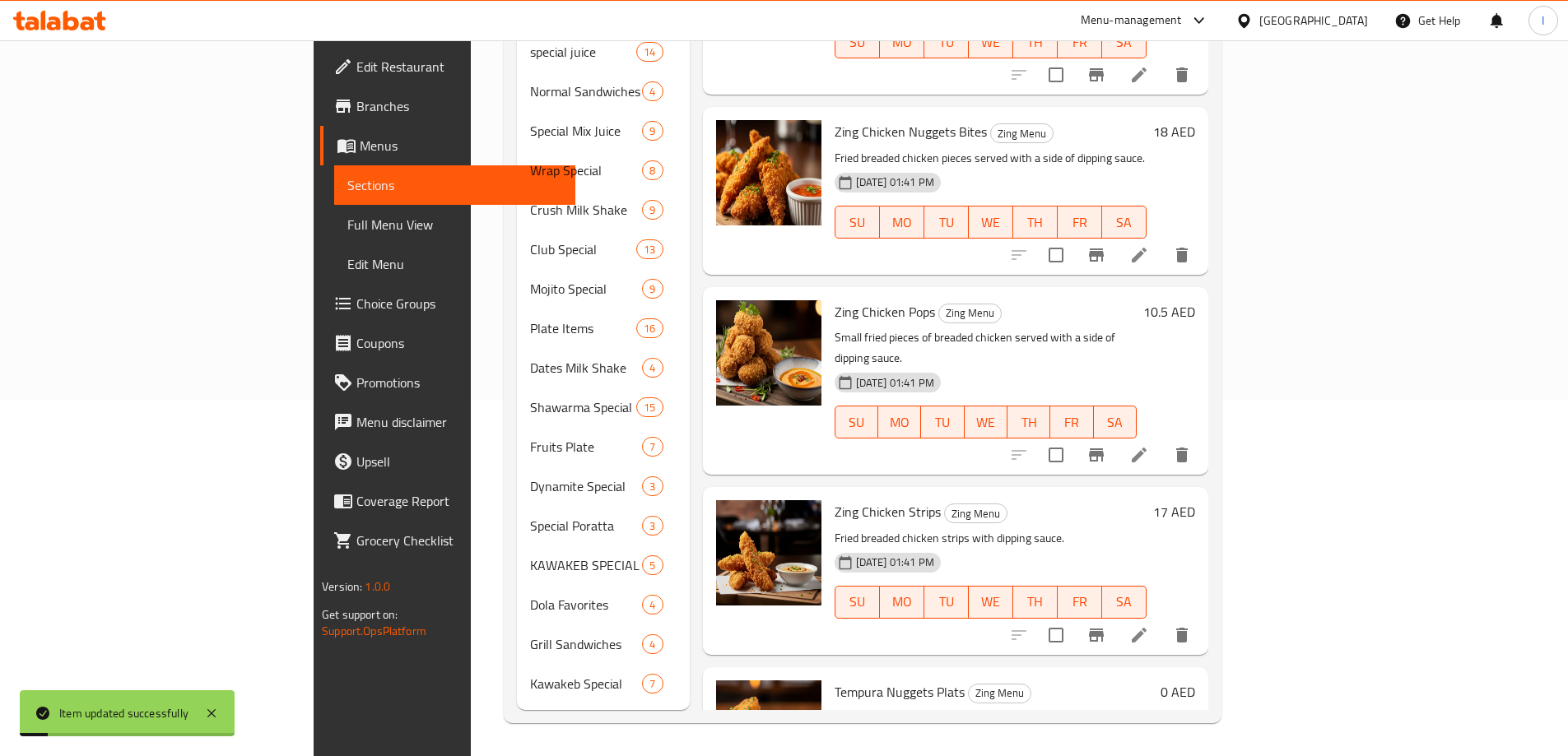
scroll to position [231, 0]
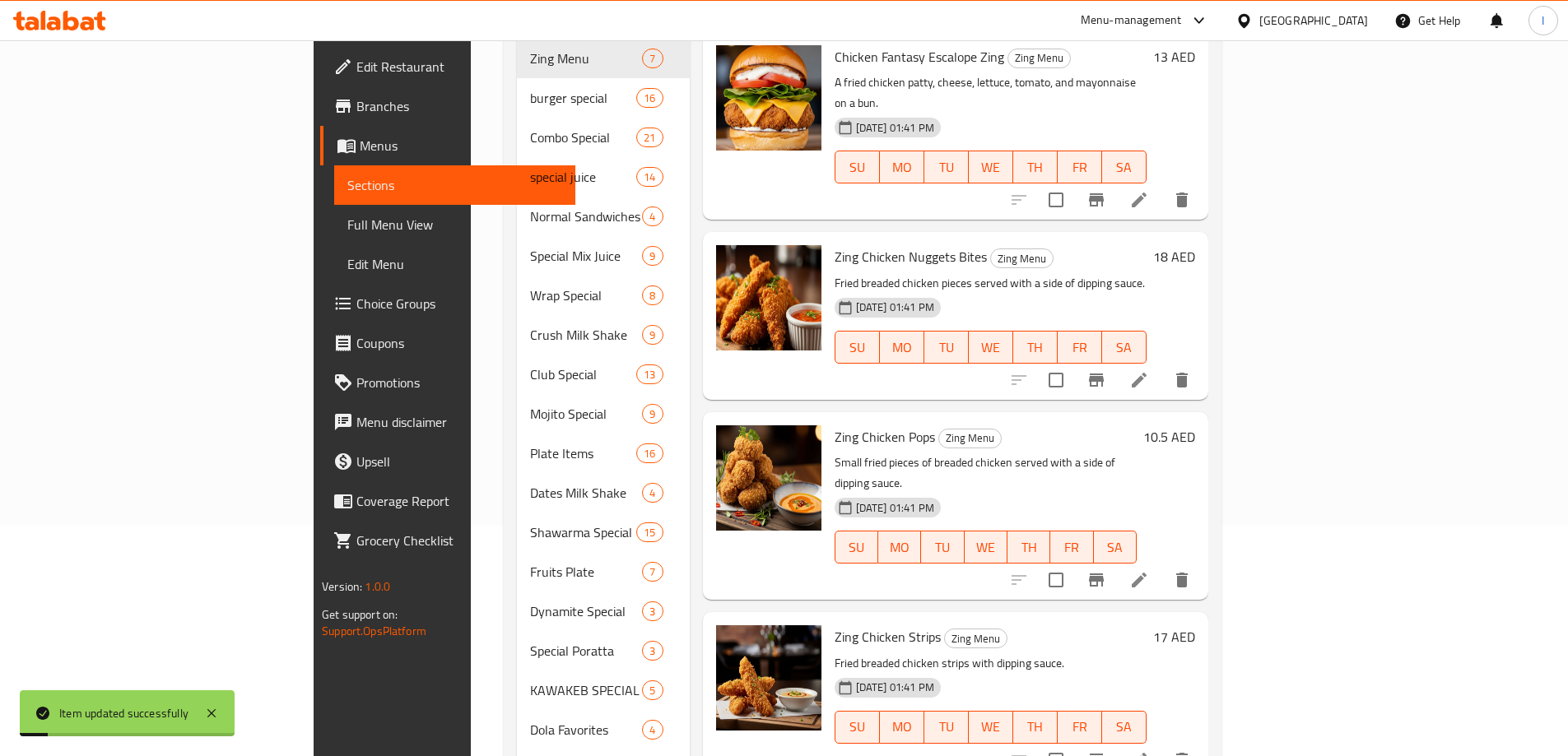
click at [347, 194] on span "Sections" at bounding box center [454, 185] width 215 height 20
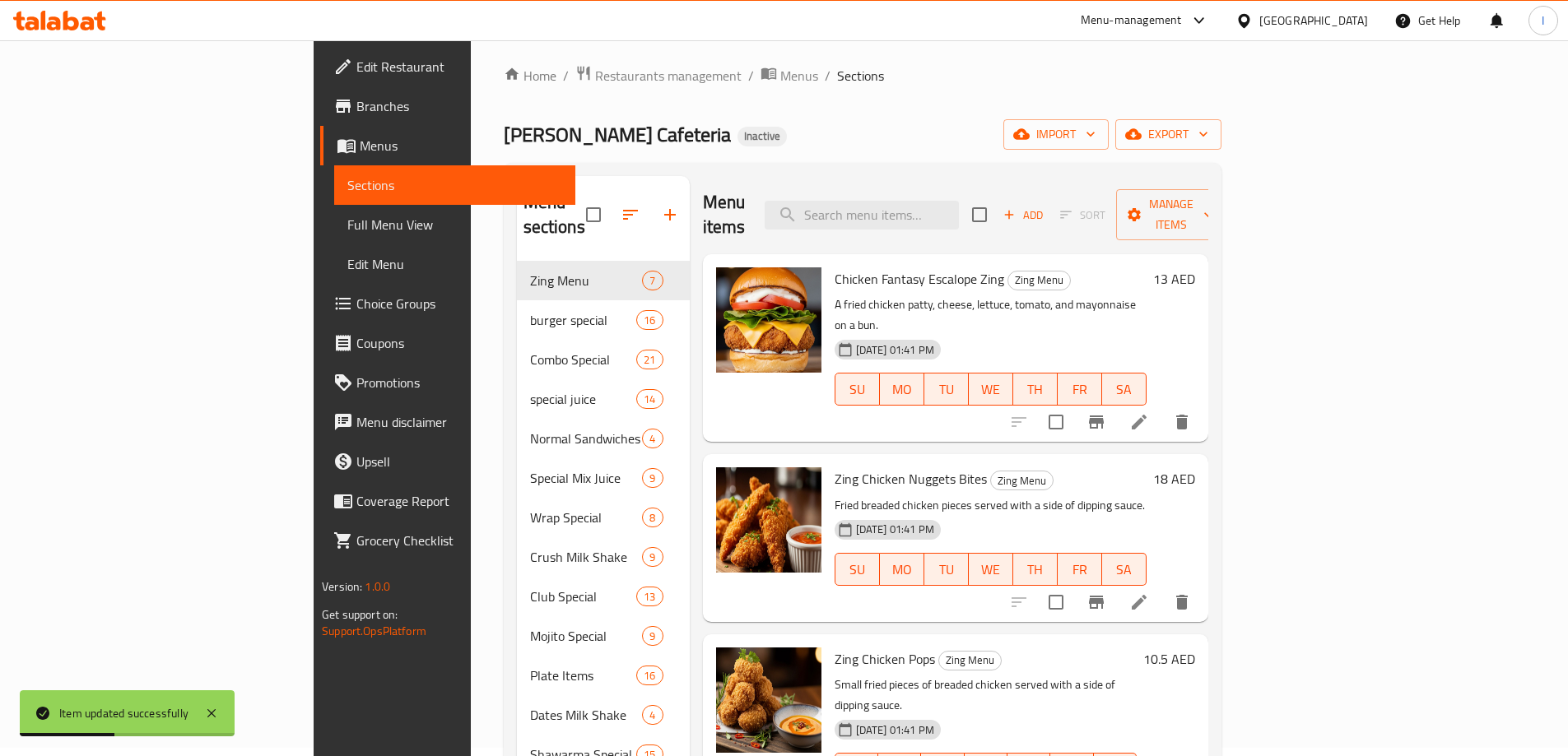
scroll to position [0, 0]
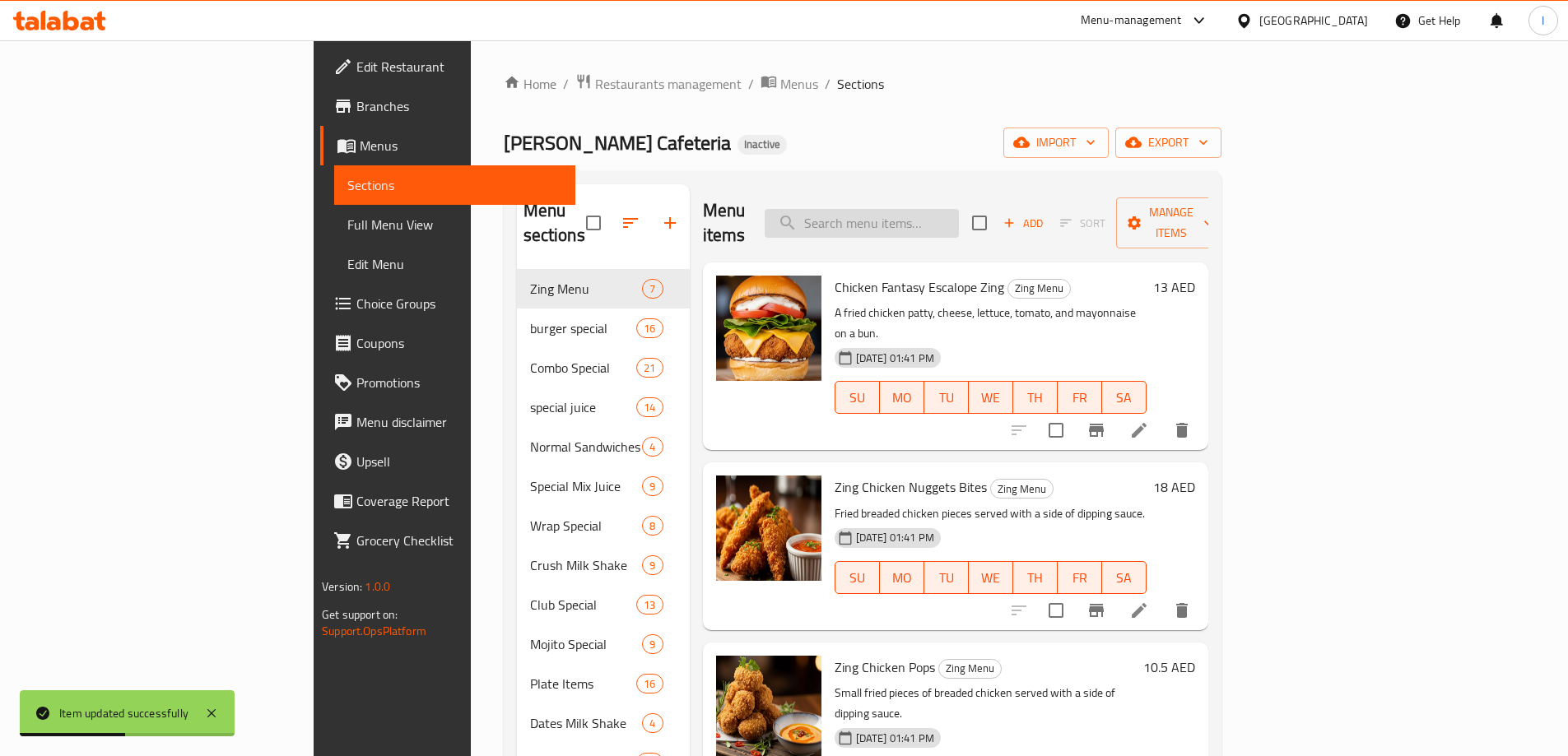
click at [959, 209] on input "search" at bounding box center [861, 223] width 194 height 29
paste input "Mutton Club"
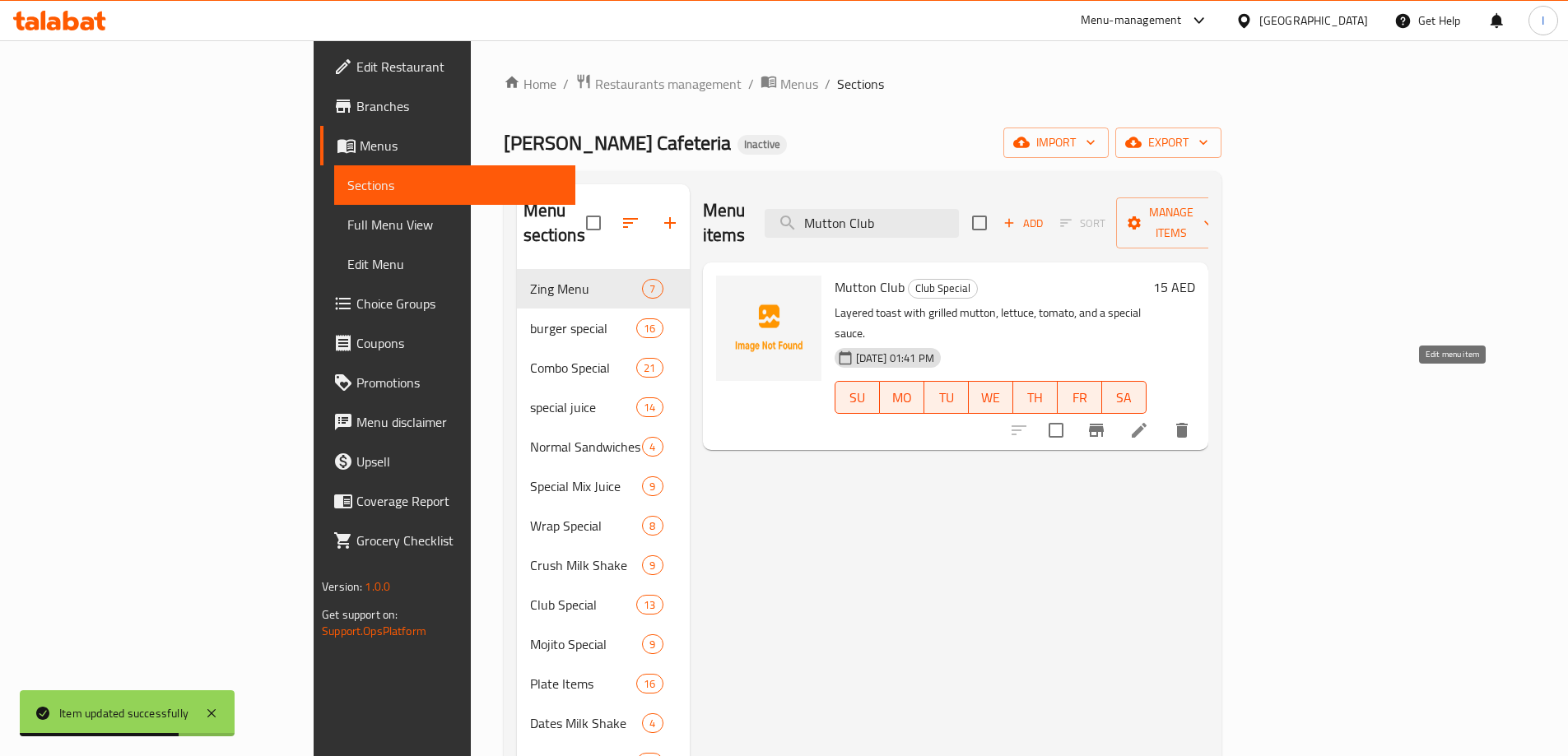
type input "Mutton Club"
click at [1150, 421] on icon at bounding box center [1140, 431] width 20 height 20
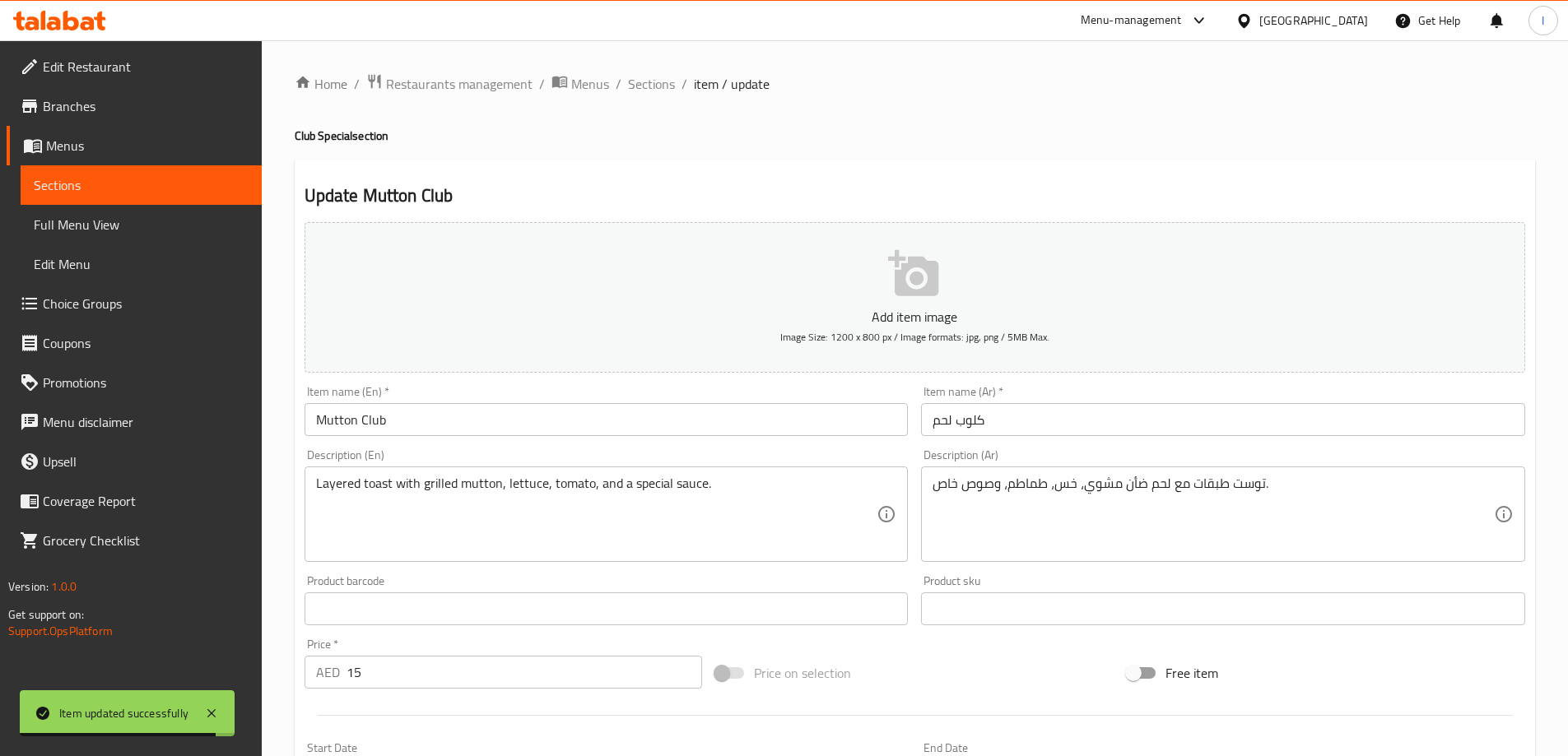
click at [1063, 426] on input "كلوب لحم" at bounding box center [1224, 419] width 604 height 33
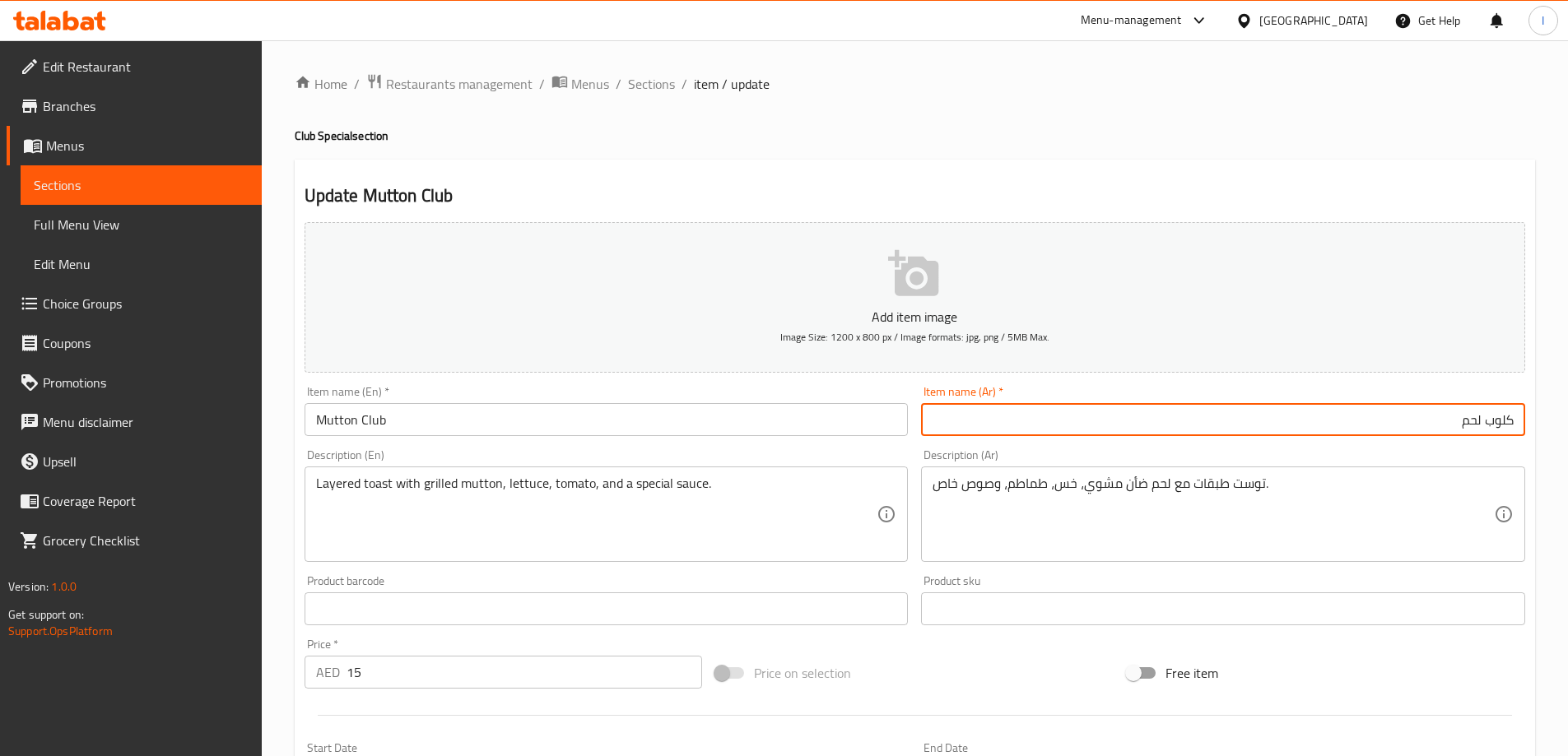
click at [1334, 421] on input "كلوب لحم" at bounding box center [1224, 419] width 604 height 33
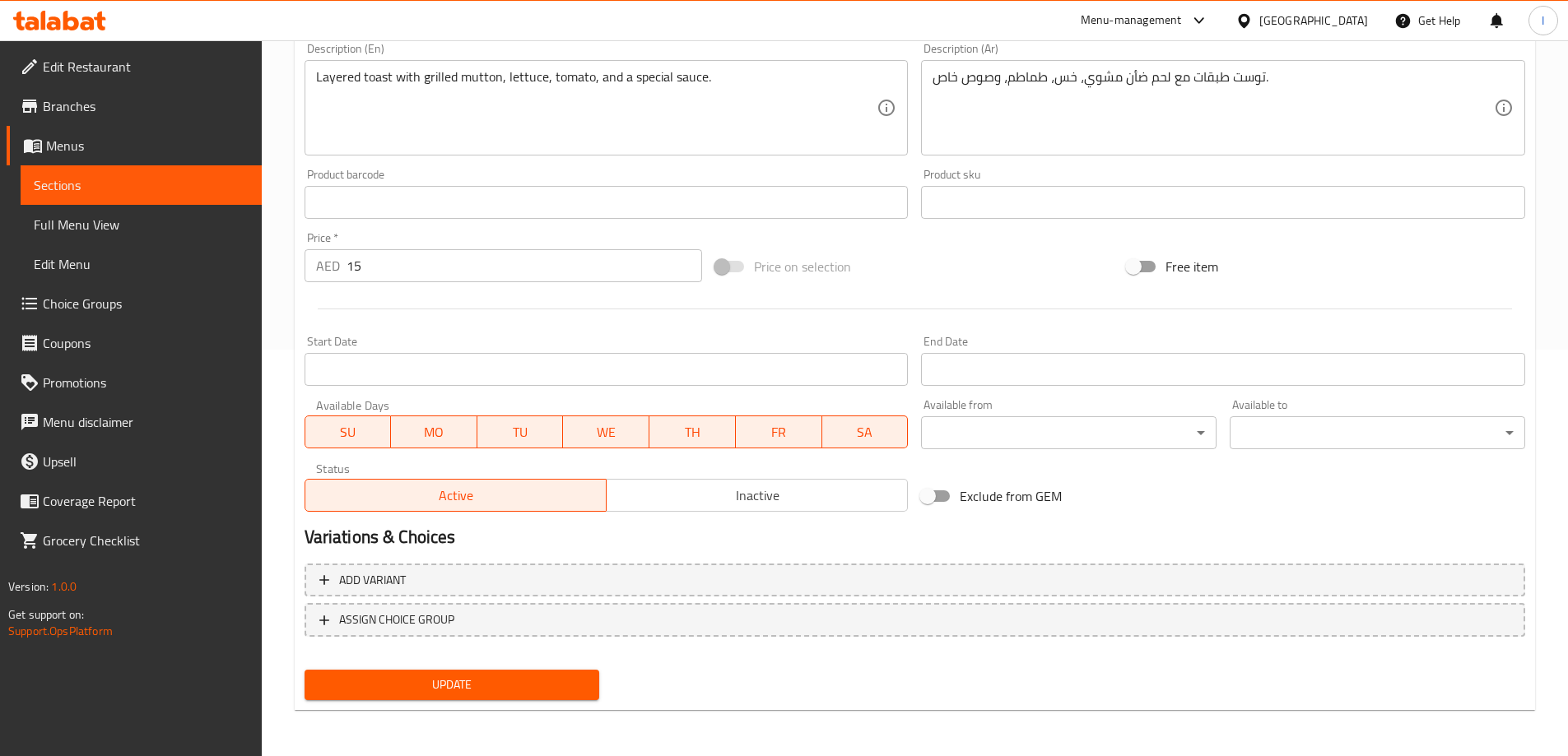
type input "كلوب لحم ضأن"
click at [404, 677] on span "Update" at bounding box center [452, 685] width 270 height 21
drag, startPoint x: 1239, startPoint y: 56, endPoint x: 1131, endPoint y: 98, distance: 115.9
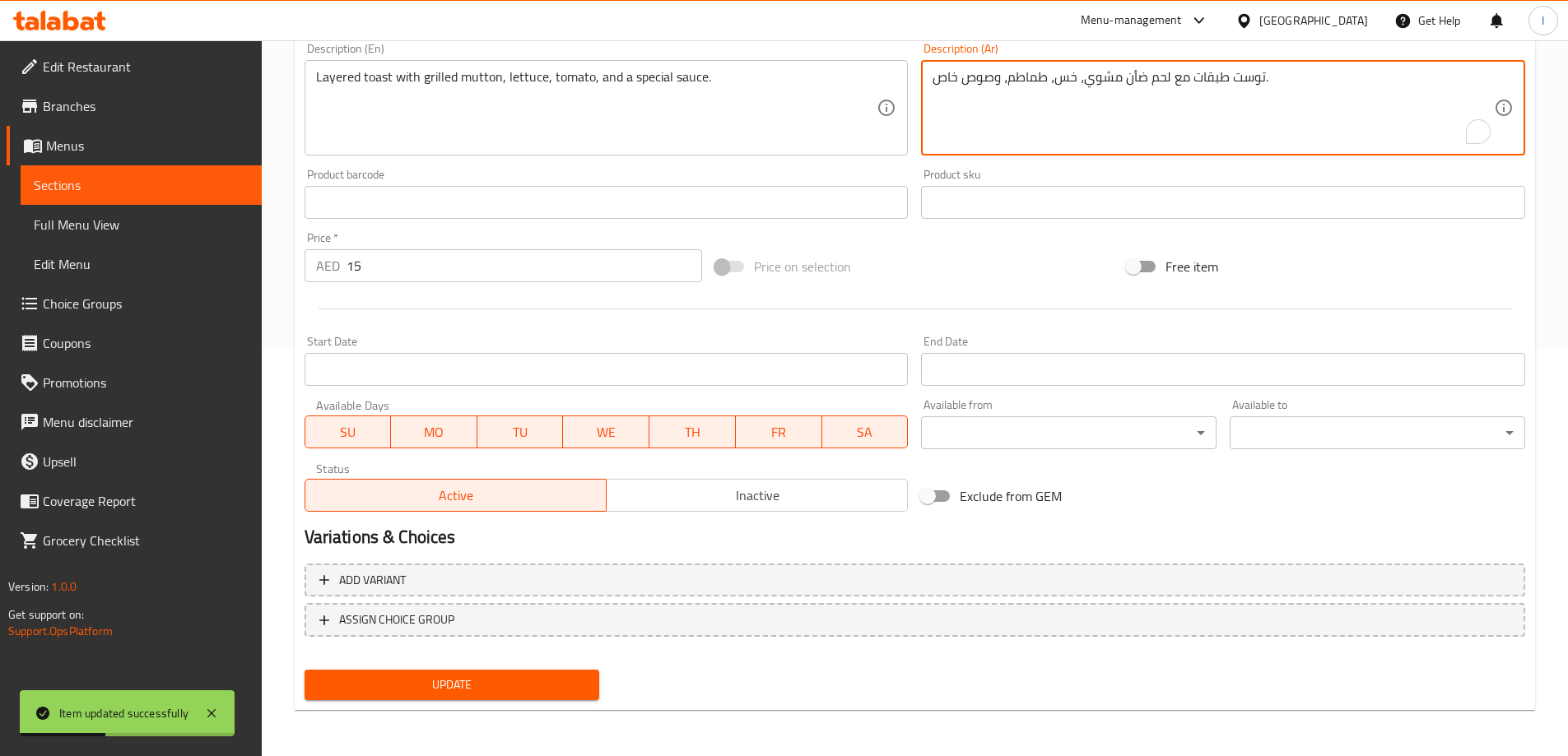
drag, startPoint x: 1131, startPoint y: 98, endPoint x: 179, endPoint y: 255, distance: 964.9
click at [252, 205] on link "Full Menu View" at bounding box center [142, 224] width 242 height 40
click at [246, 199] on link "Sections" at bounding box center [142, 186] width 242 height 40
click at [244, 178] on span "Sections" at bounding box center [141, 185] width 215 height 20
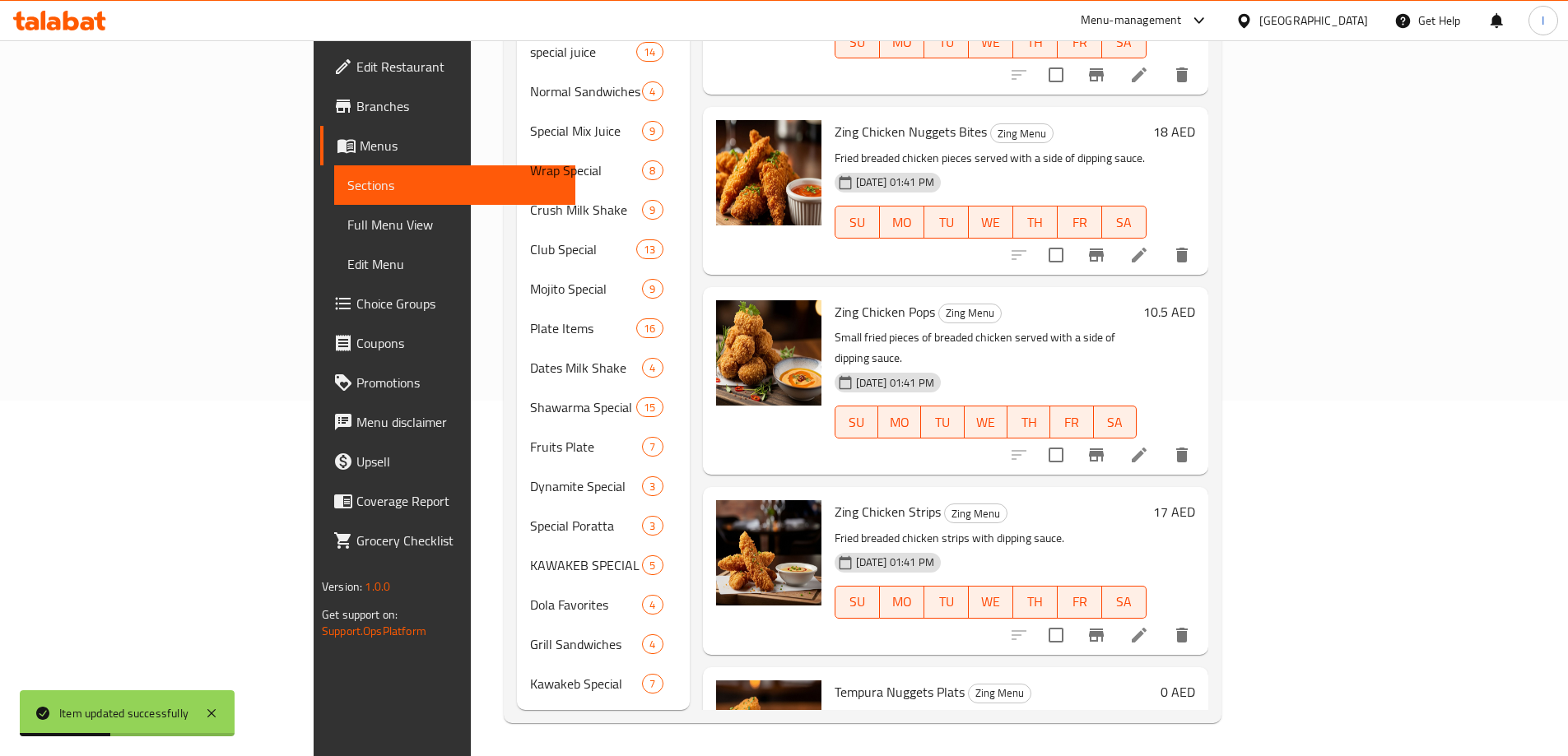
scroll to position [99, 0]
